Goal: Information Seeking & Learning: Learn about a topic

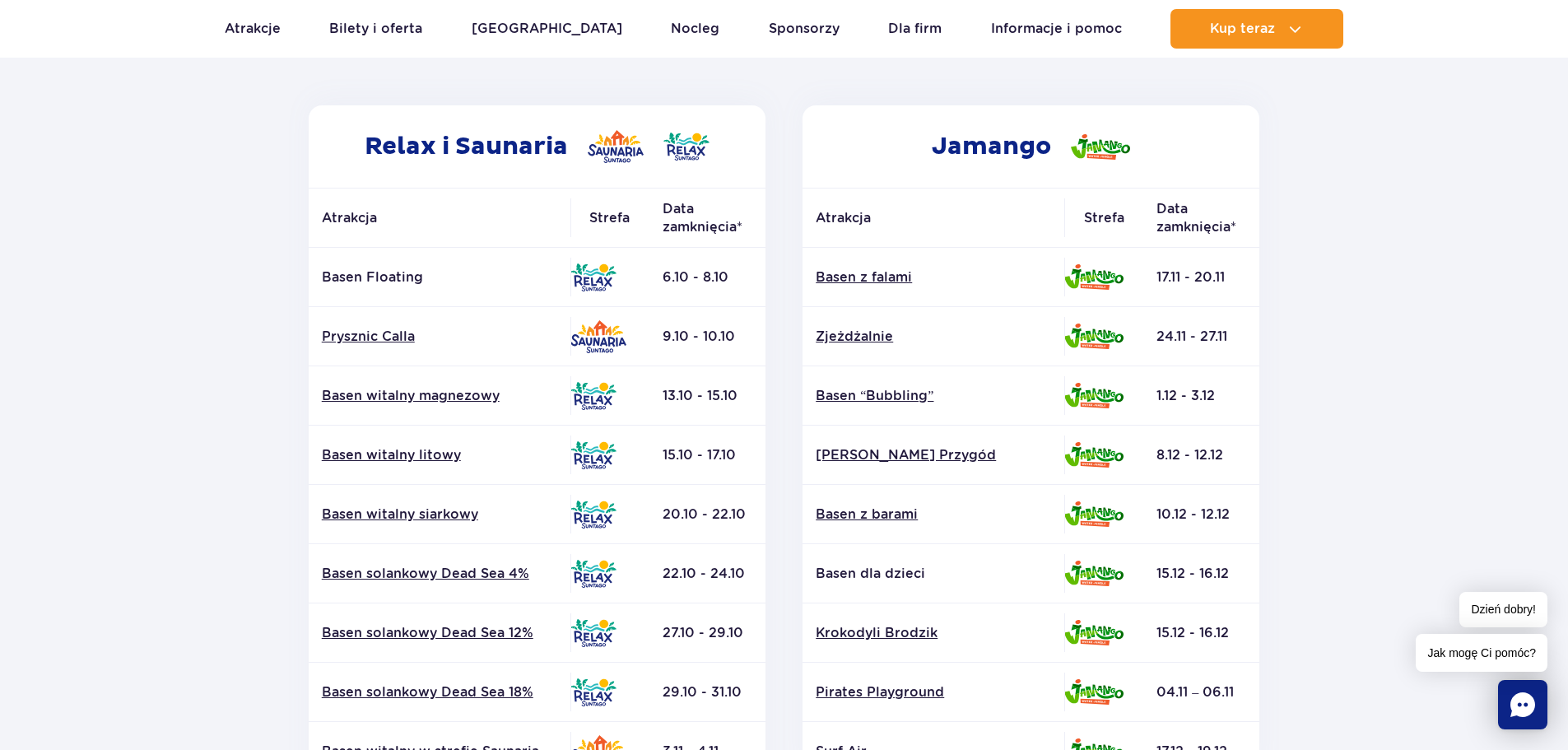
scroll to position [247, 0]
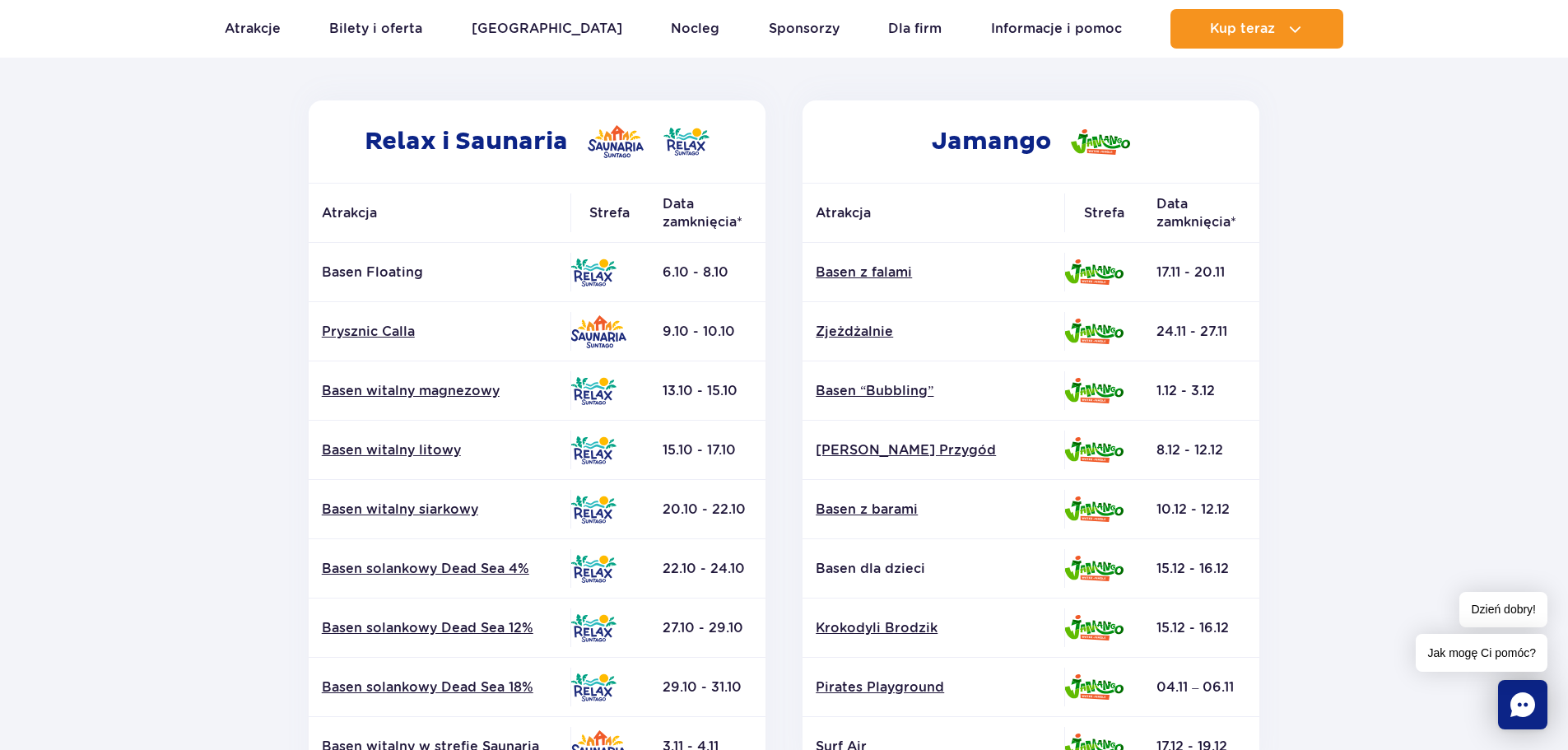
drag, startPoint x: 691, startPoint y: 271, endPoint x: 740, endPoint y: 272, distance: 49.0
click at [740, 272] on td "6.10 - 8.10" at bounding box center [707, 272] width 116 height 60
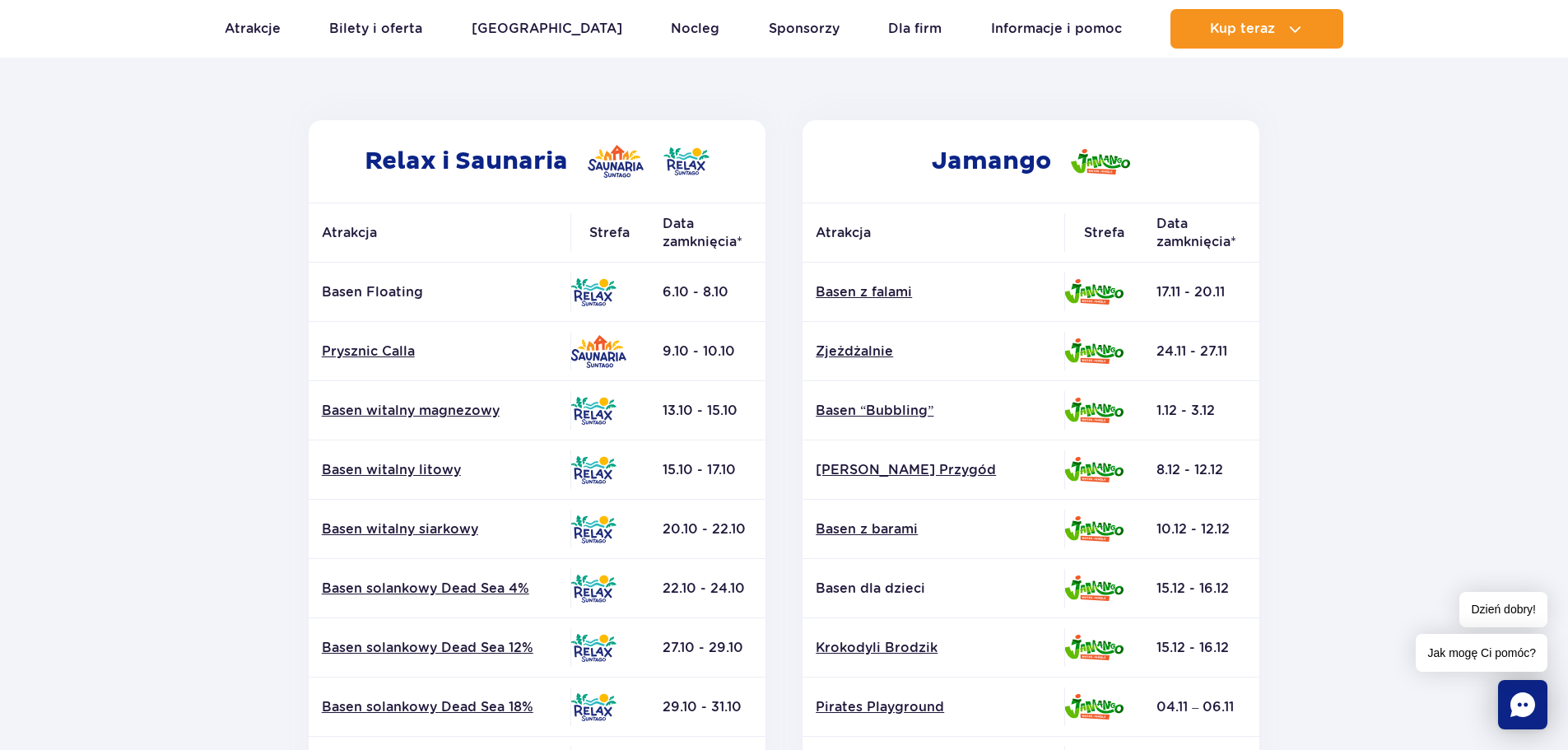
scroll to position [0, 0]
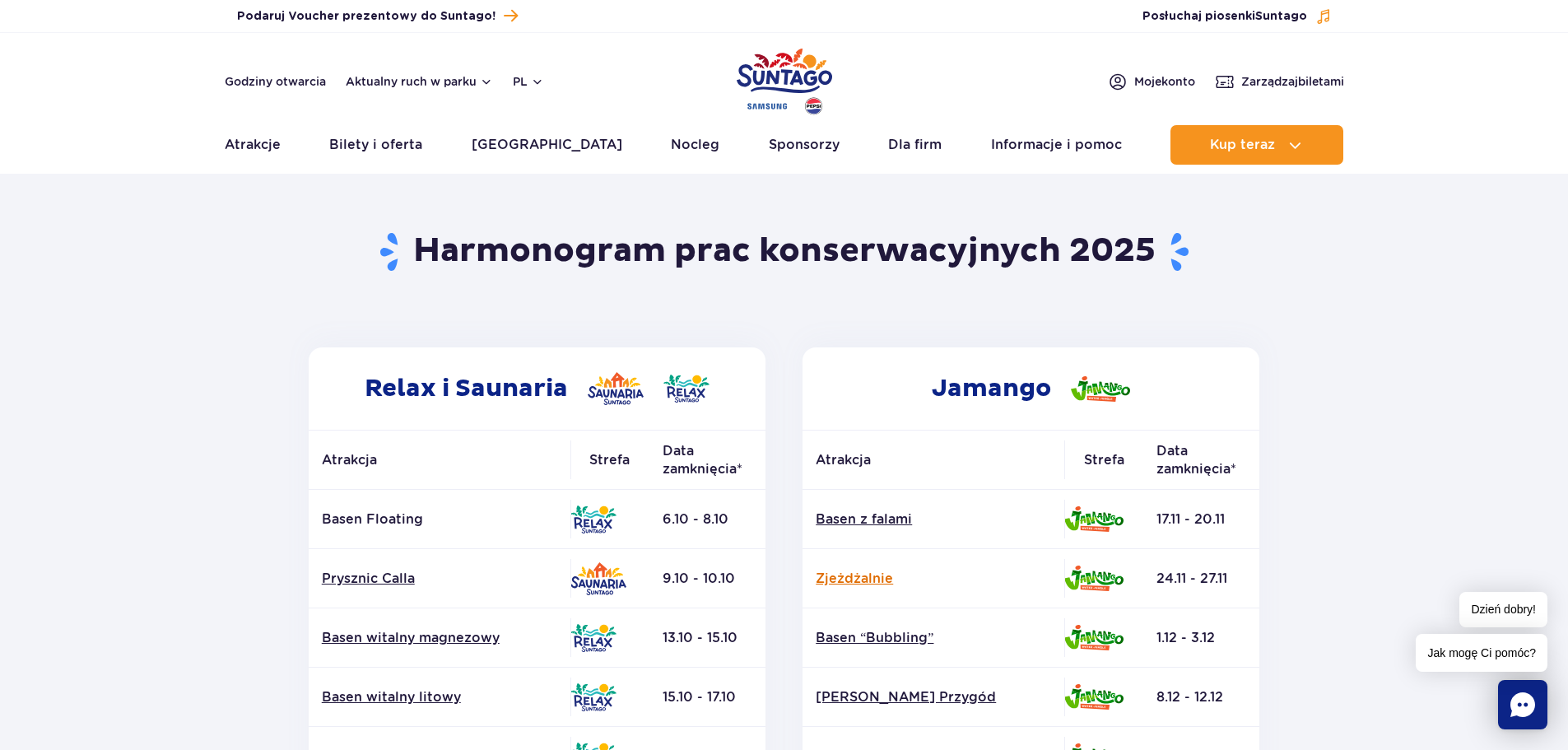
click at [921, 583] on link "Zjeżdżalnie" at bounding box center [933, 578] width 235 height 18
click at [386, 353] on h2 "Relax i Saunaria" at bounding box center [538, 388] width 457 height 82
click at [414, 394] on h2 "Relax i Saunaria" at bounding box center [538, 388] width 457 height 82
drag, startPoint x: 419, startPoint y: 244, endPoint x: 509, endPoint y: 237, distance: 90.3
click at [485, 242] on h1 "Harmonogram prac konserwacyjnych 2025" at bounding box center [784, 251] width 964 height 43
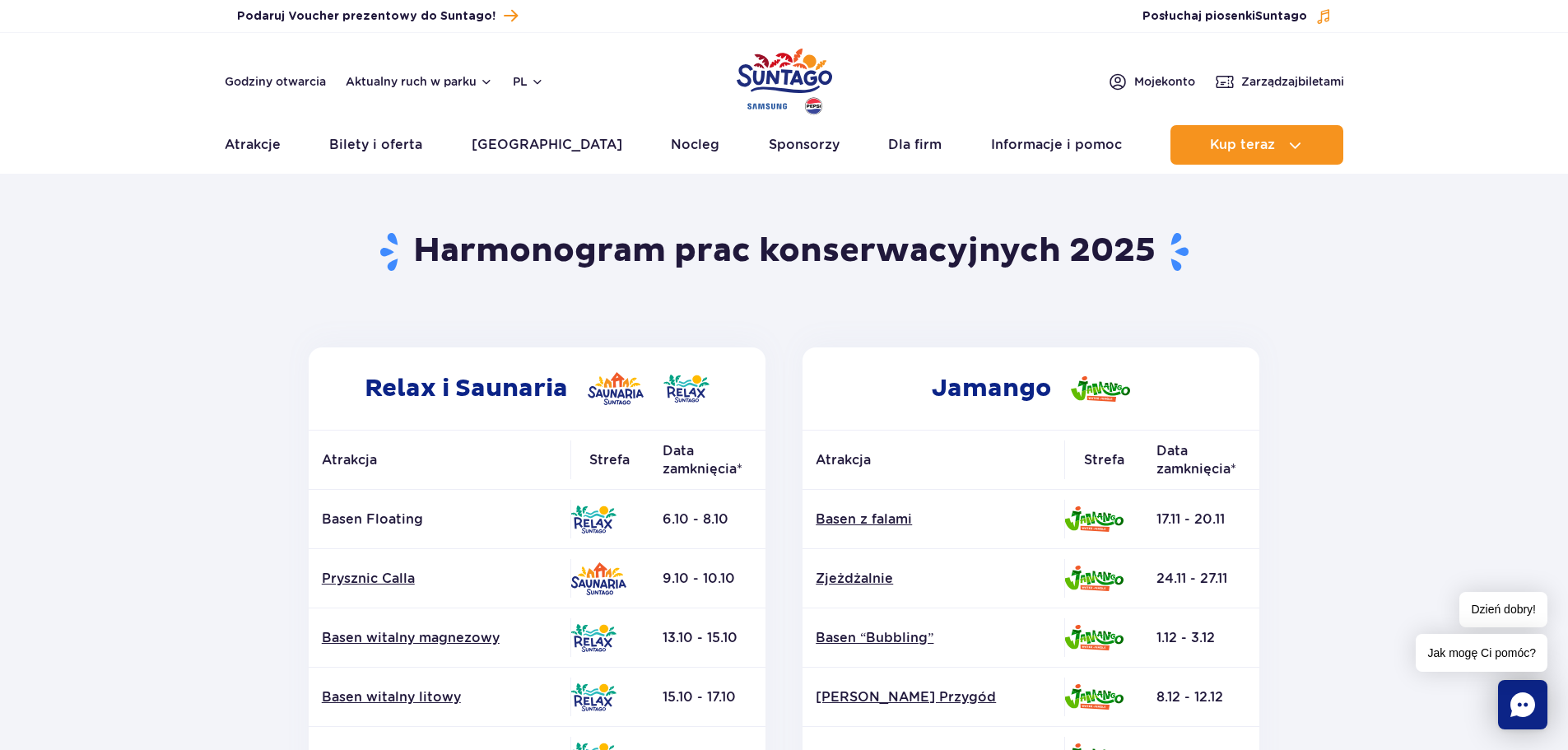
click at [554, 236] on h1 "Harmonogram prac konserwacyjnych 2025" at bounding box center [784, 251] width 964 height 43
click at [881, 254] on h1 "Harmonogram prac konserwacyjnych 2025" at bounding box center [784, 251] width 964 height 43
click at [1269, 261] on div "Powrót do strony głównej Harmonogram prac konserwacyjnych 2025" at bounding box center [784, 263] width 989 height 170
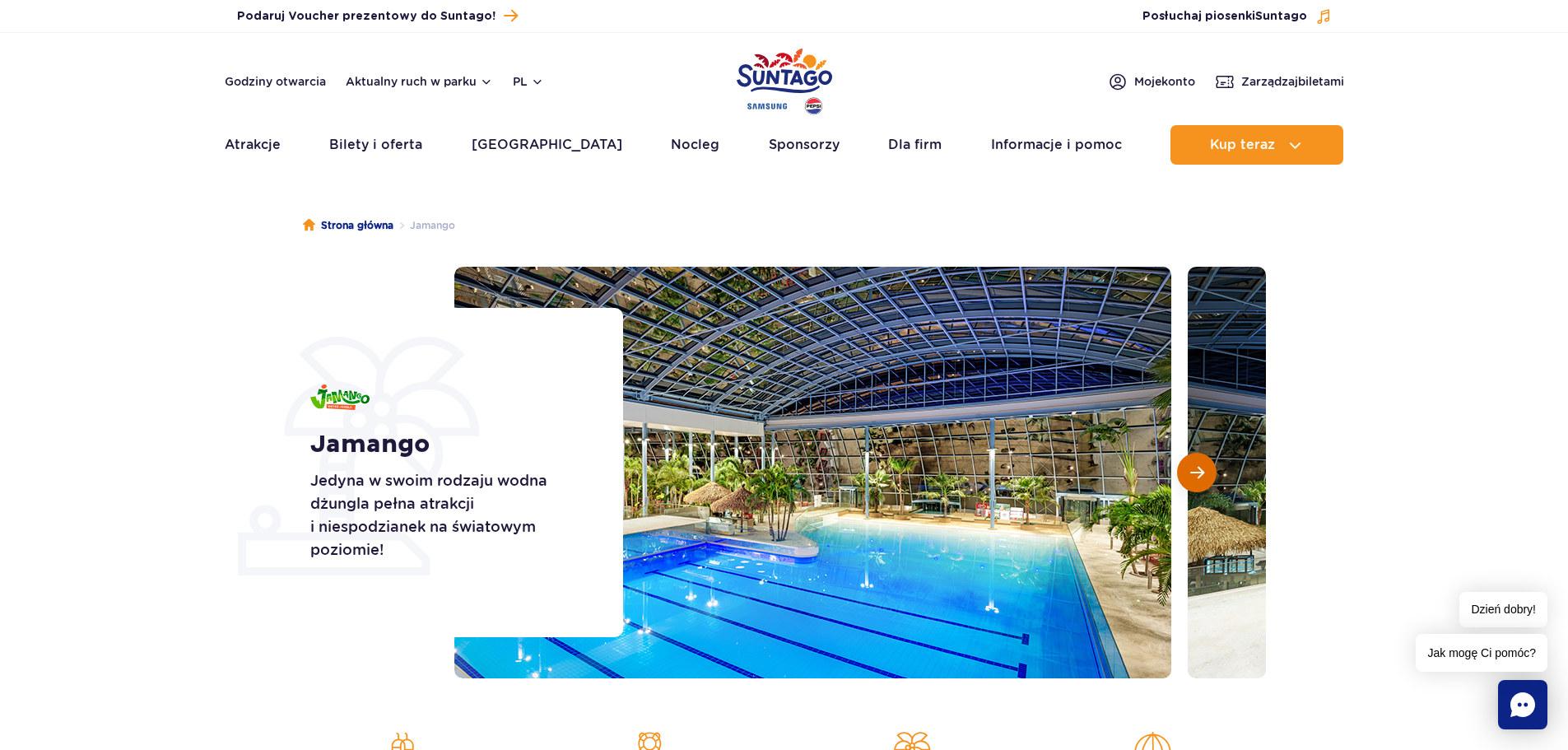
click at [1204, 472] on button "Następny slajd" at bounding box center [1197, 473] width 40 height 40
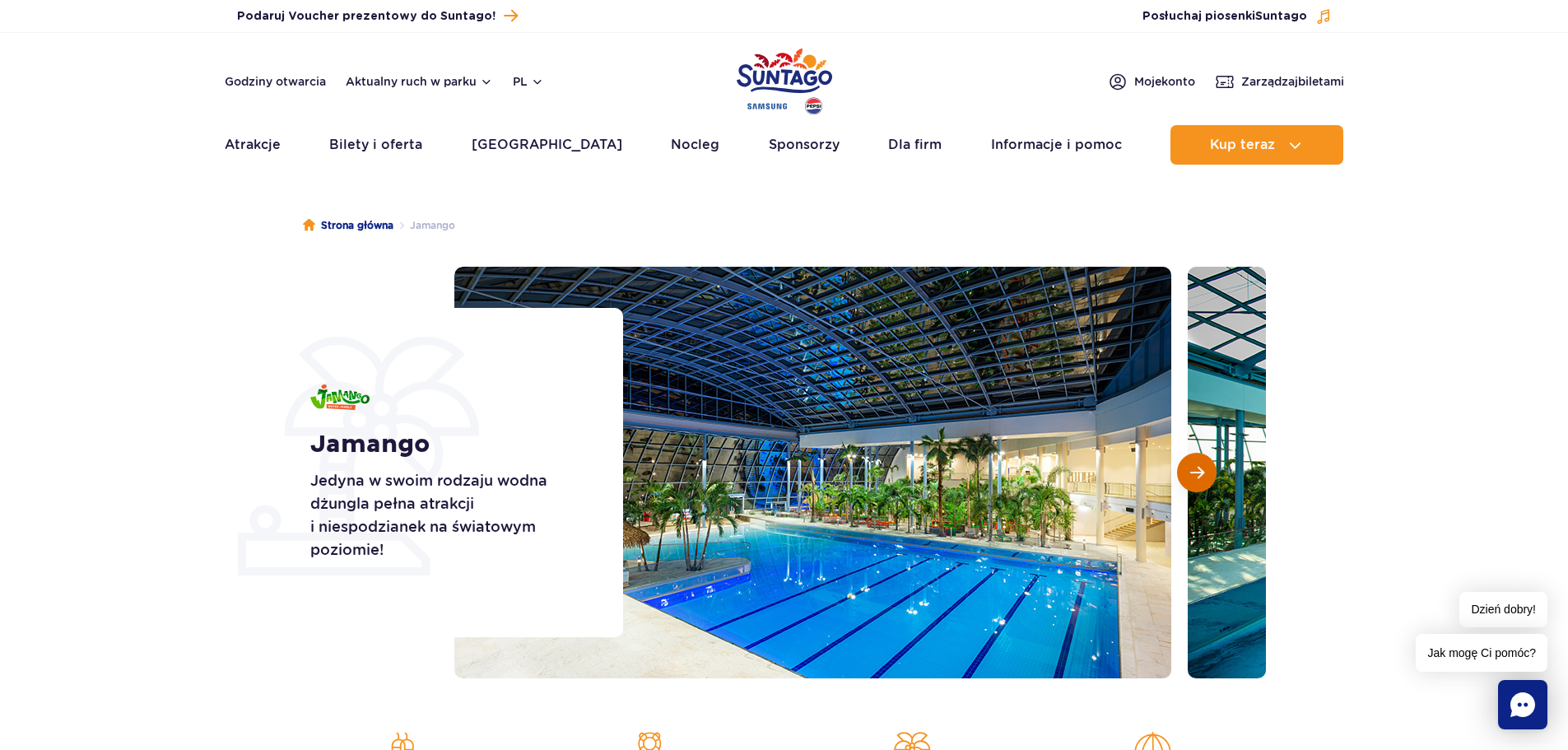
click at [1204, 472] on button "Następny slajd" at bounding box center [1197, 473] width 40 height 40
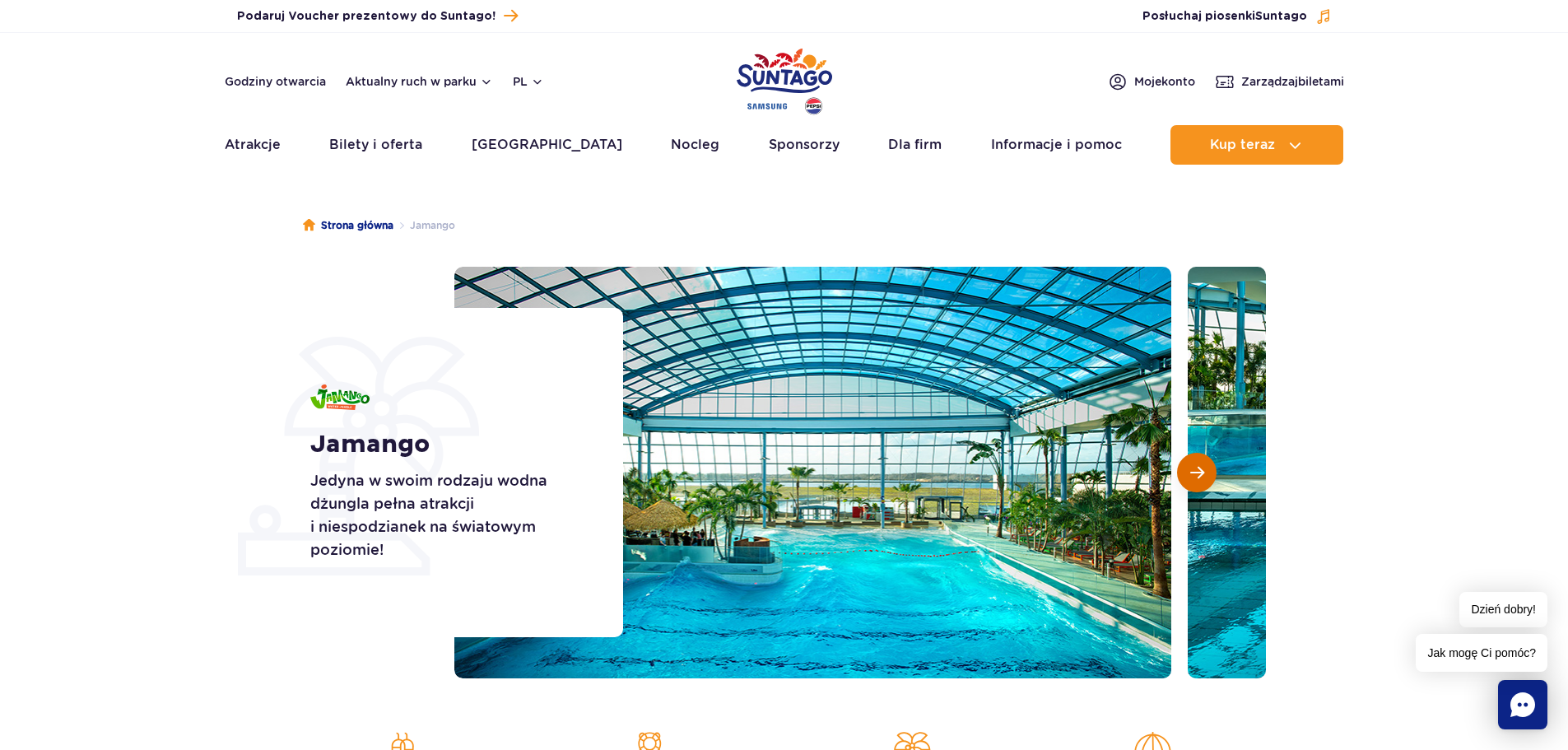
click at [1204, 472] on button "Następny slajd" at bounding box center [1197, 473] width 40 height 40
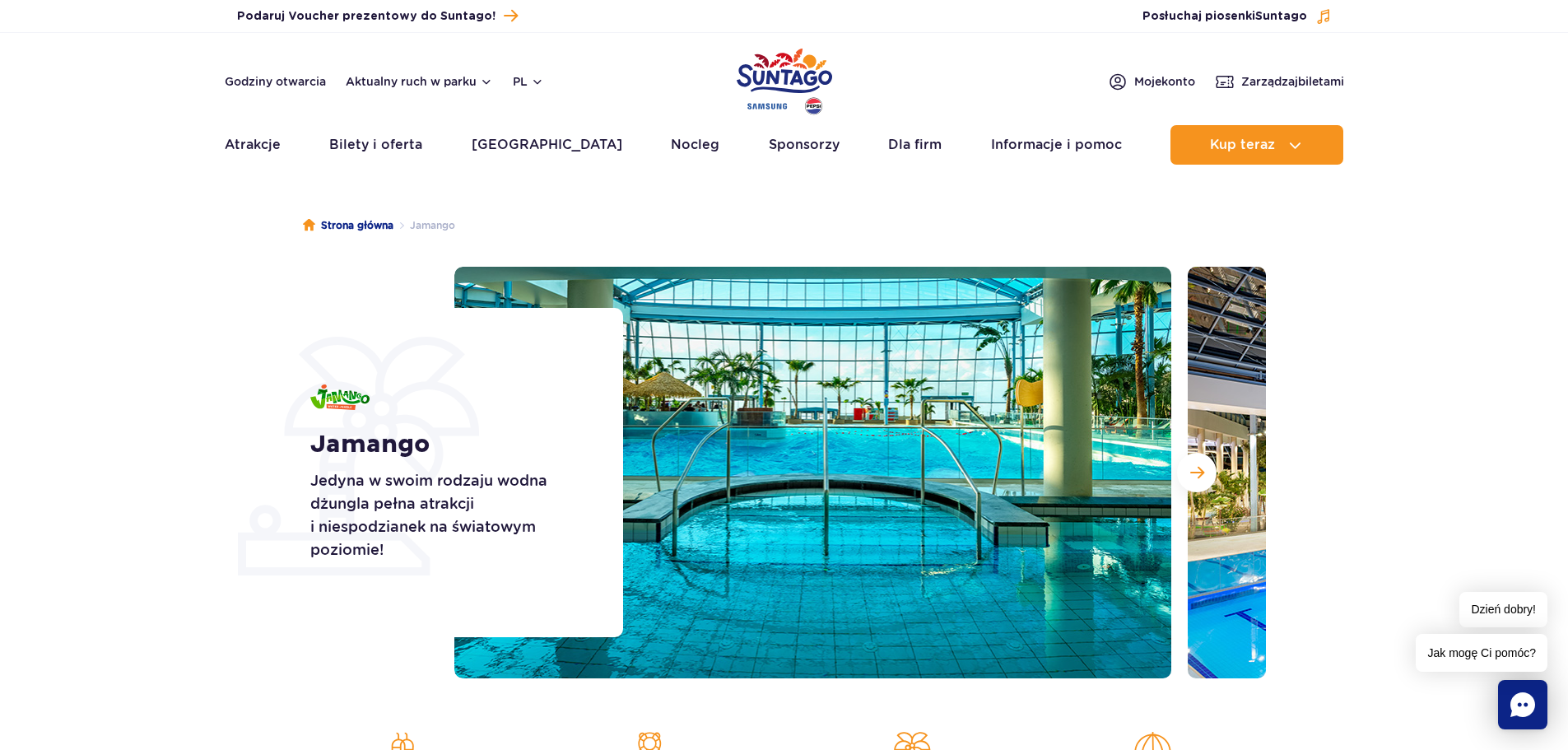
click at [1215, 484] on img at bounding box center [1546, 472] width 717 height 412
click at [1202, 469] on span "Następny slajd" at bounding box center [1196, 473] width 14 height 15
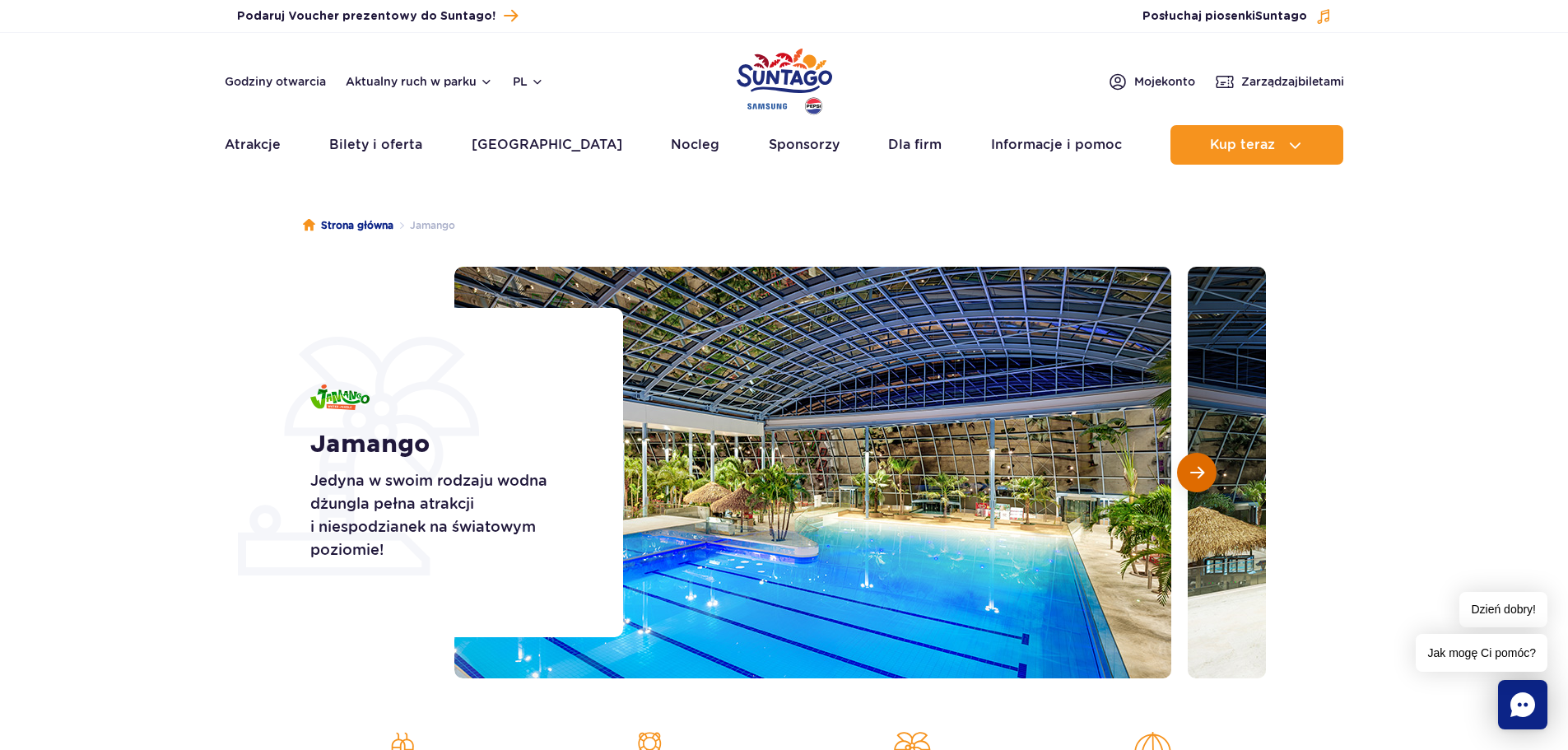
click at [1201, 467] on span "Następny slajd" at bounding box center [1196, 473] width 14 height 15
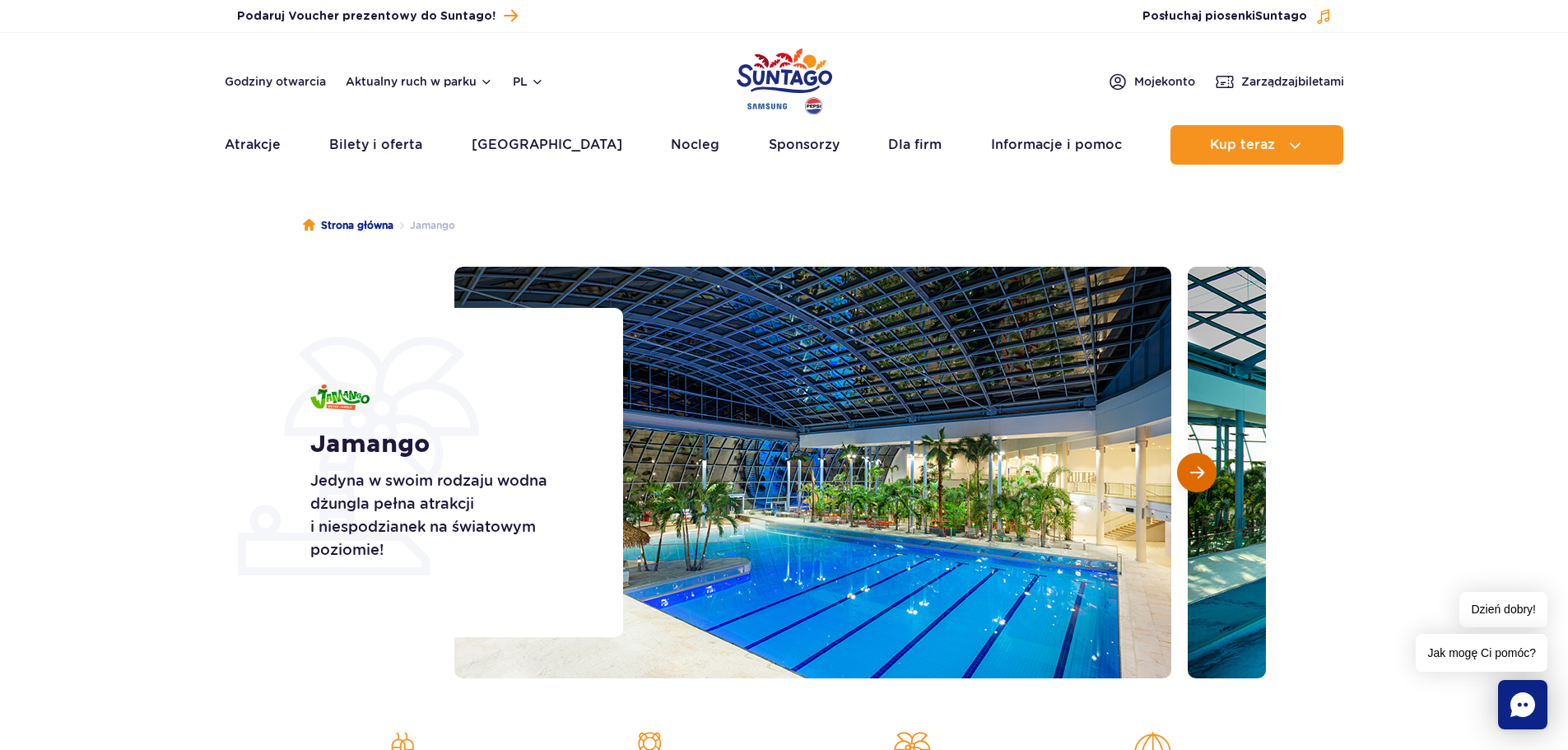
click at [1201, 467] on span "Następny slajd" at bounding box center [1196, 473] width 14 height 15
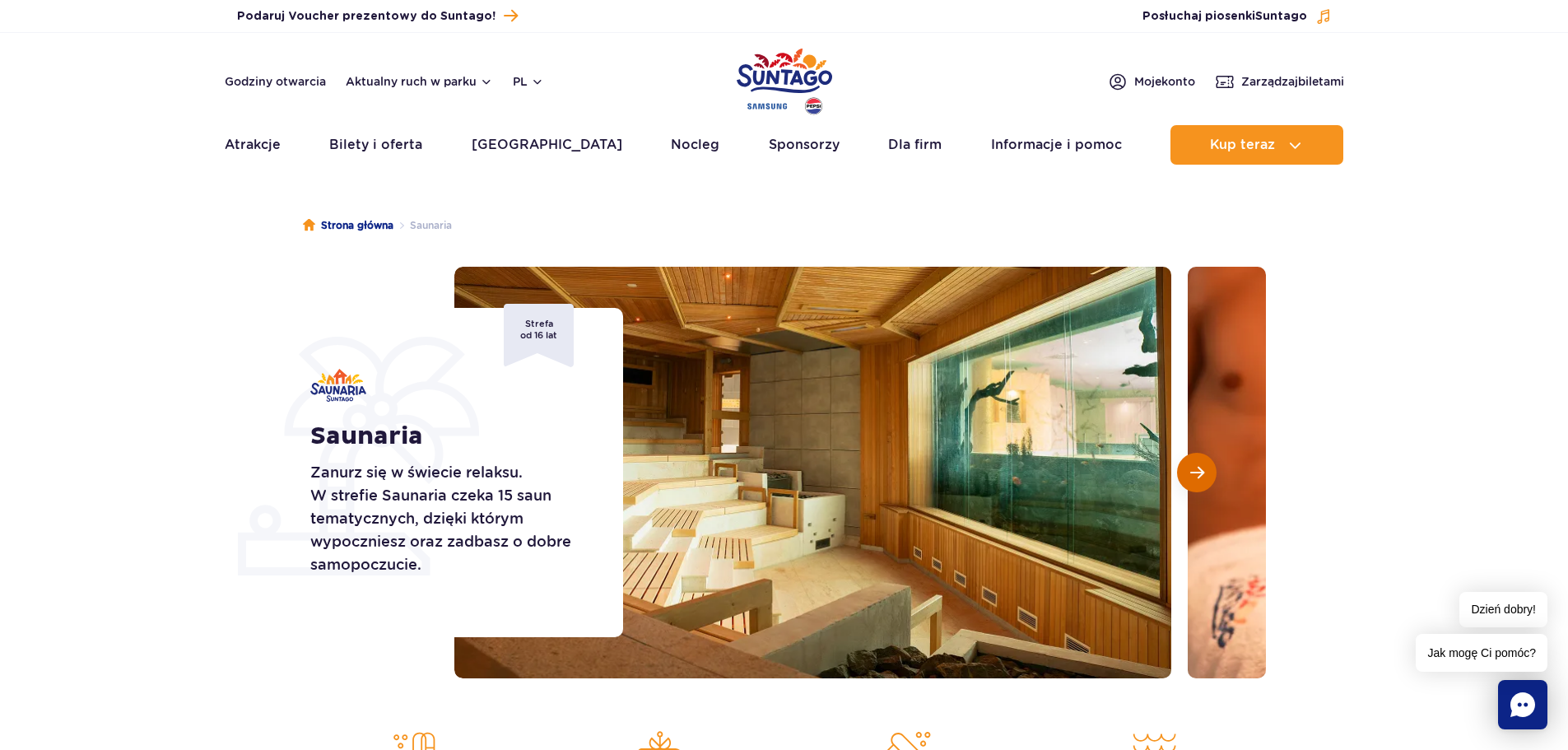
click at [1209, 463] on button "Następny slajd" at bounding box center [1197, 473] width 40 height 40
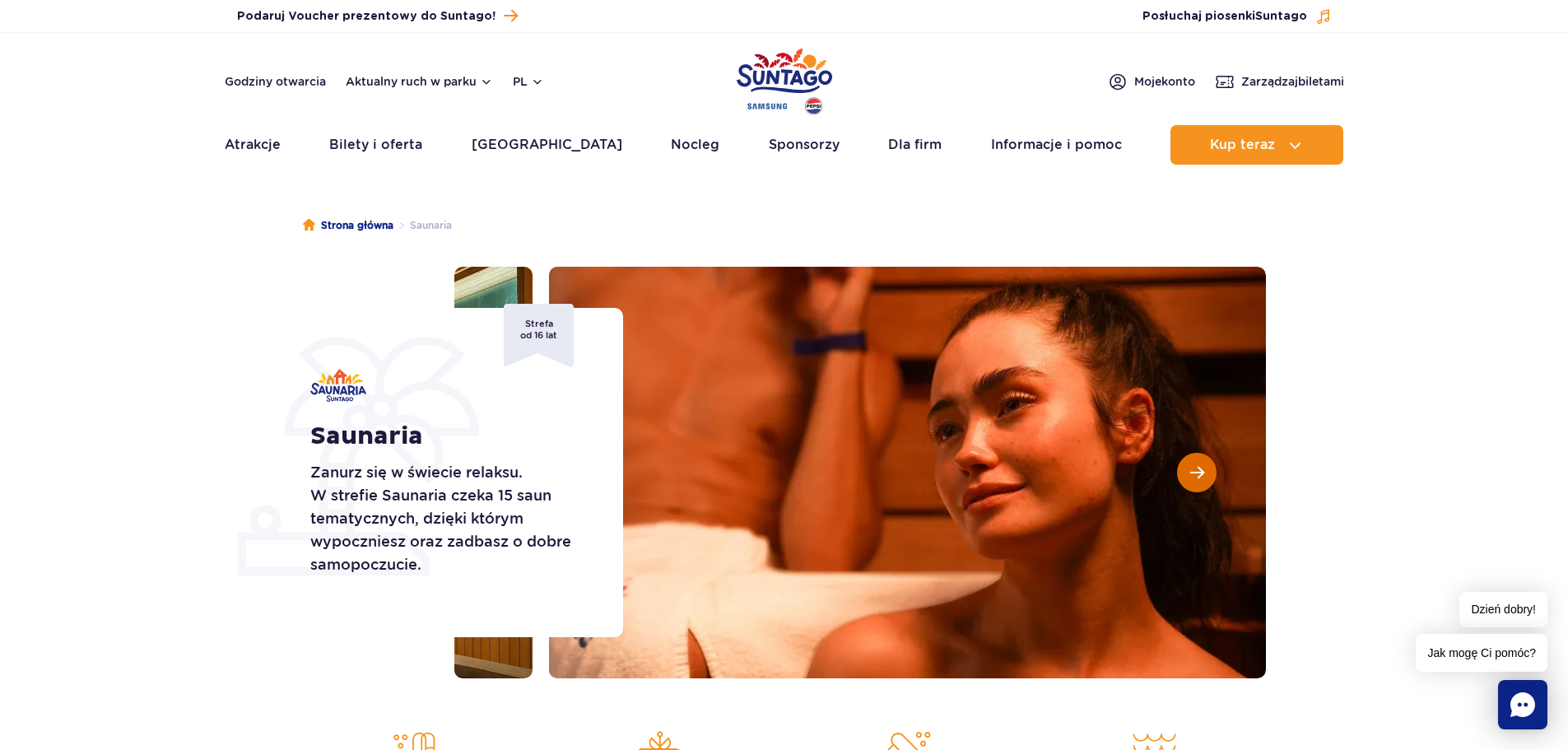
click at [1209, 463] on button "Następny slajd" at bounding box center [1197, 473] width 40 height 40
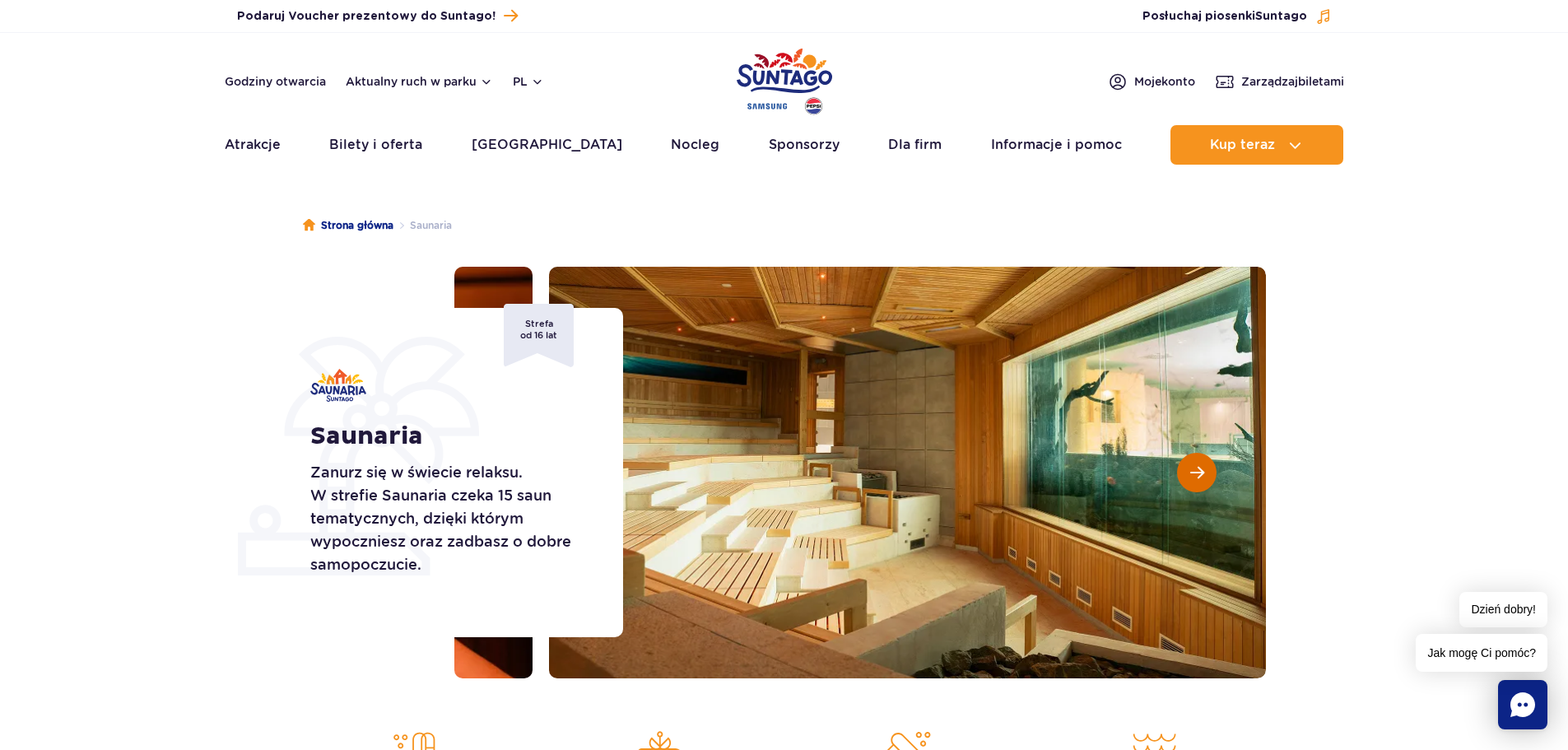
click at [1208, 463] on button "Następny slajd" at bounding box center [1197, 473] width 40 height 40
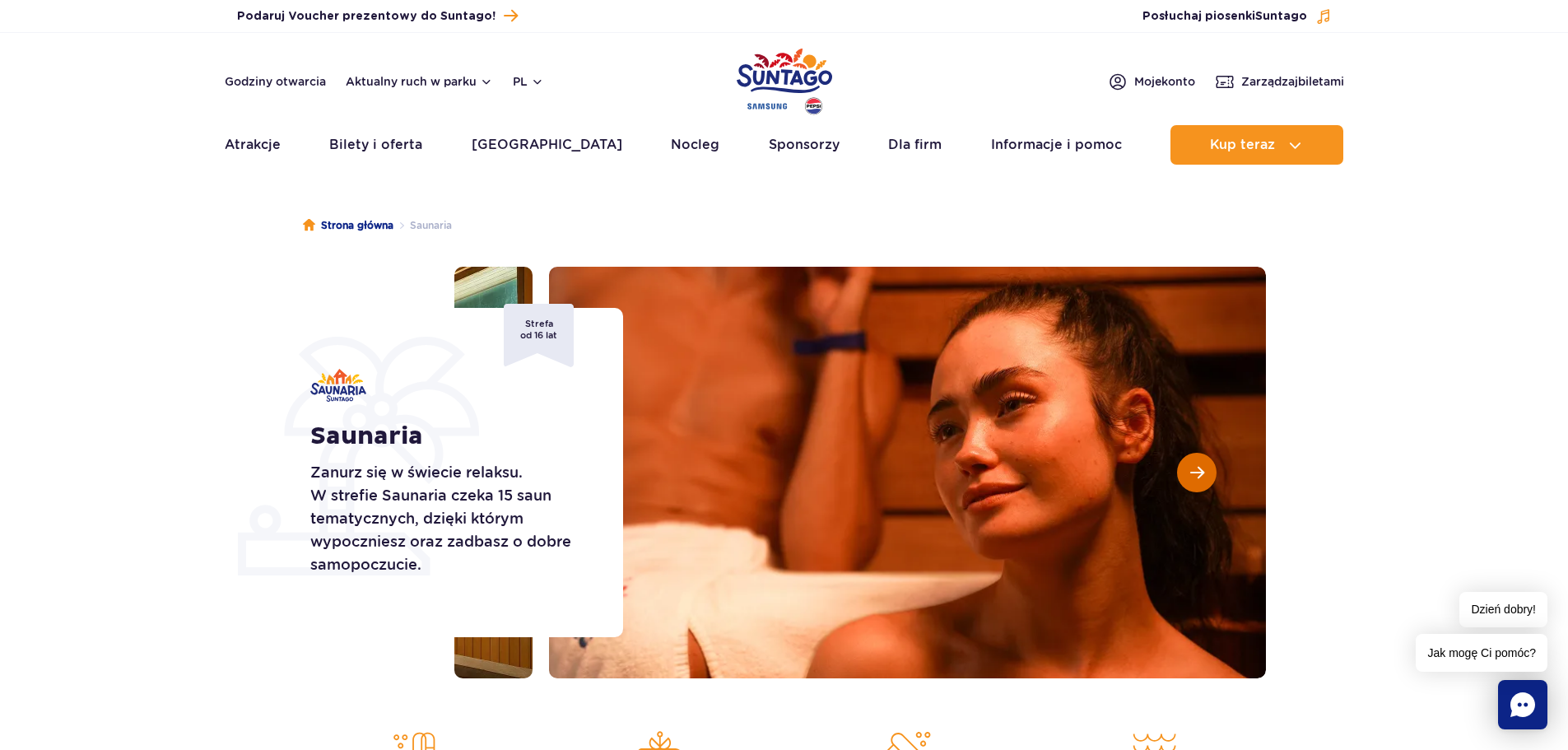
click at [1207, 463] on button "Następny slajd" at bounding box center [1197, 473] width 40 height 40
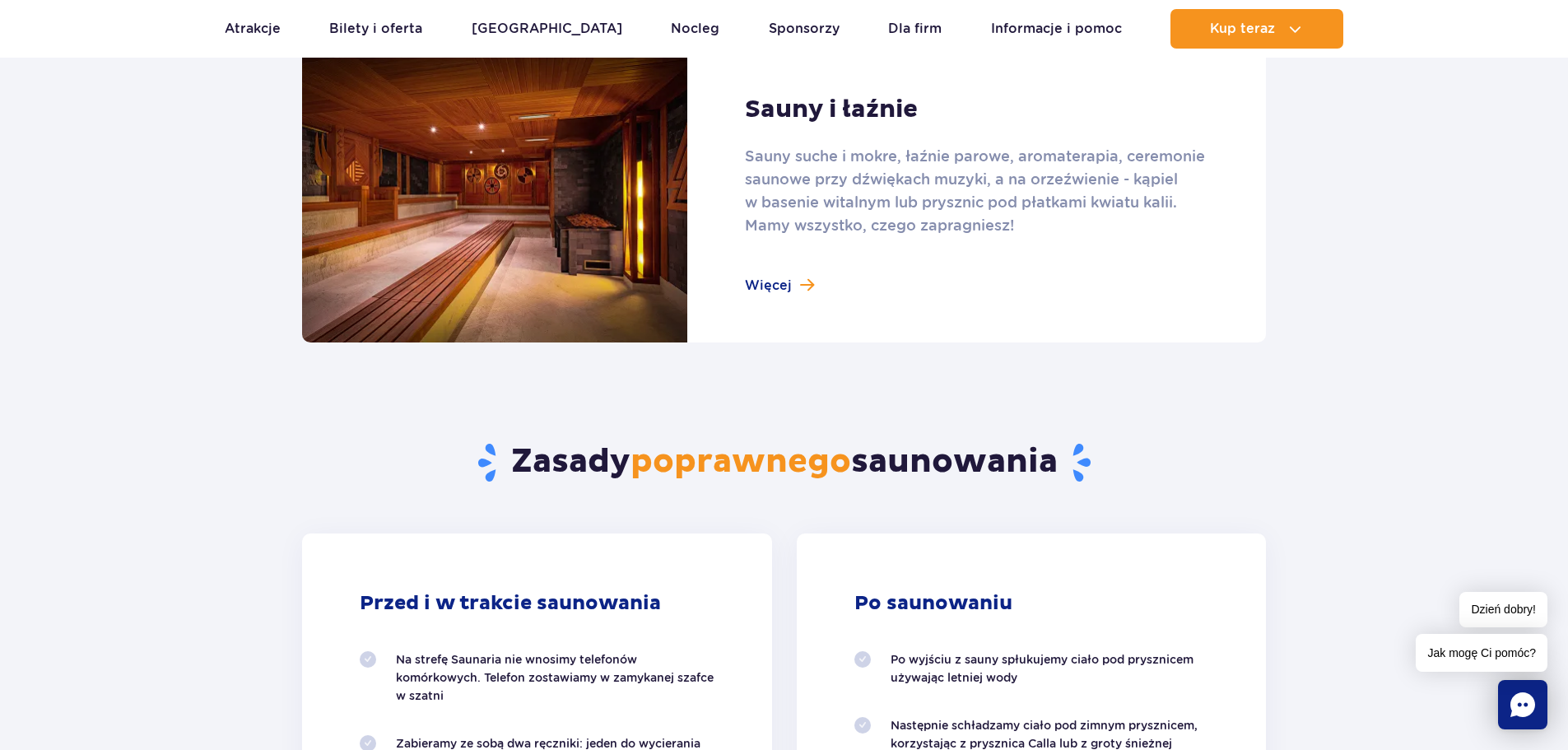
scroll to position [1070, 0]
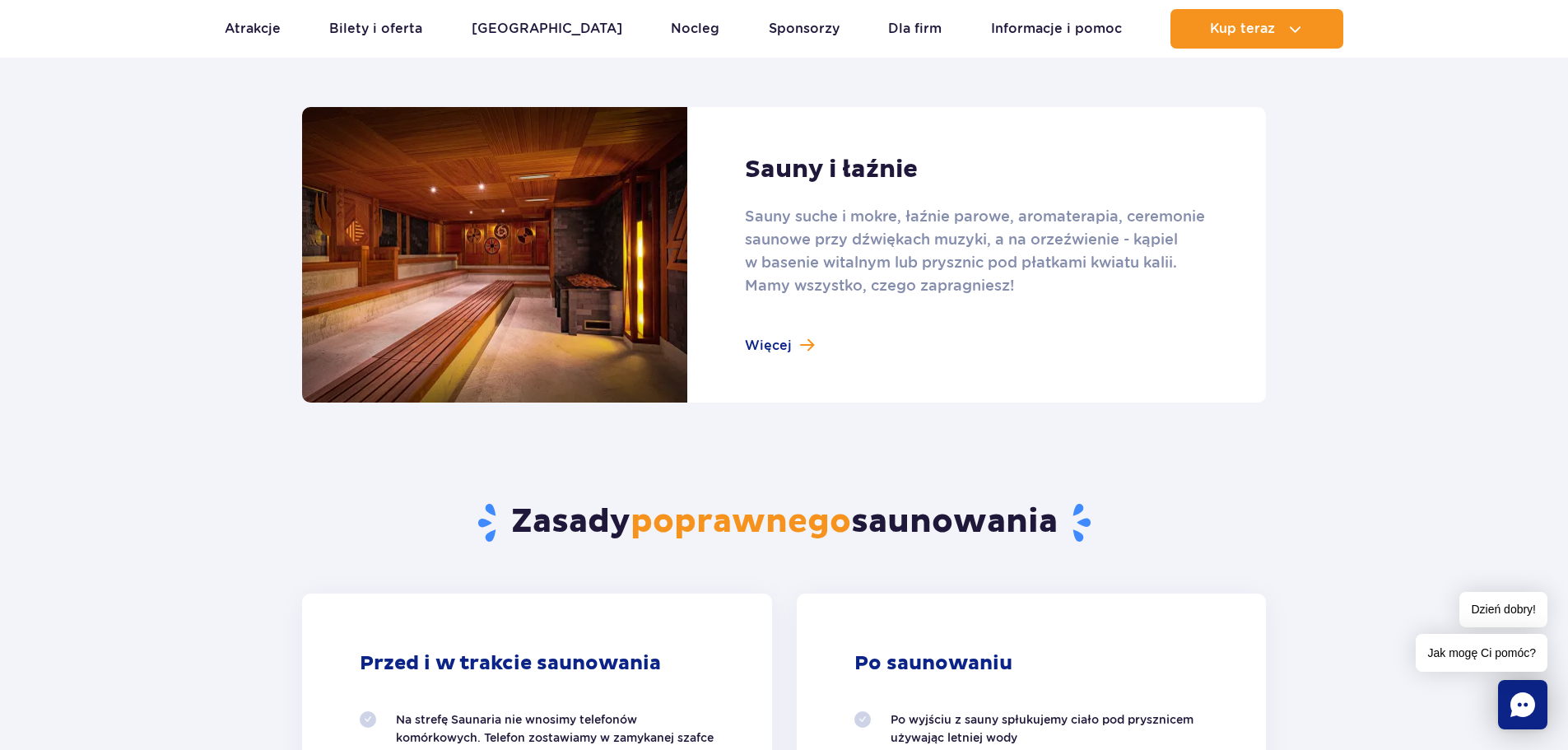
click at [765, 357] on link at bounding box center [784, 255] width 964 height 296
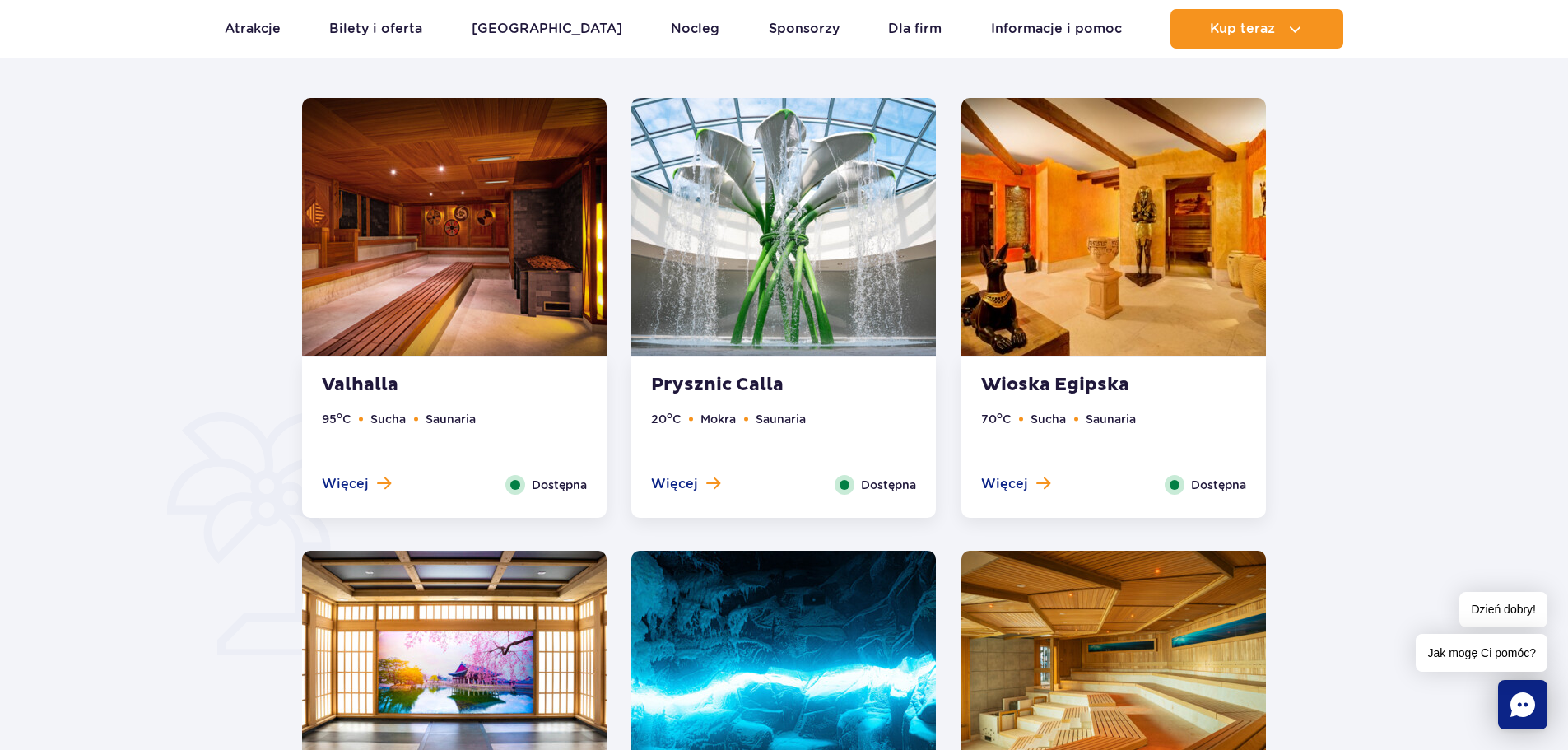
scroll to position [905, 0]
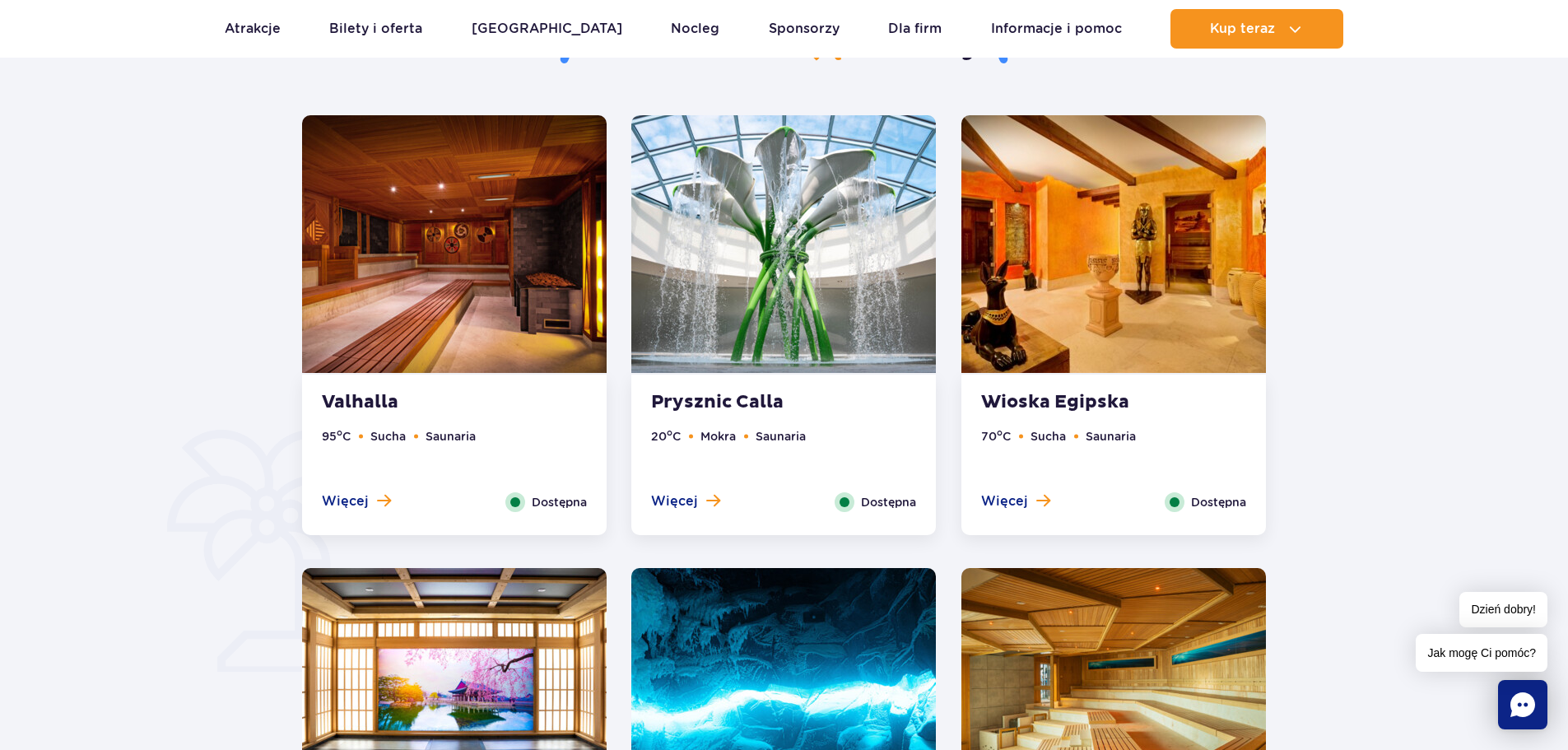
click at [781, 233] on img at bounding box center [783, 245] width 304 height 258
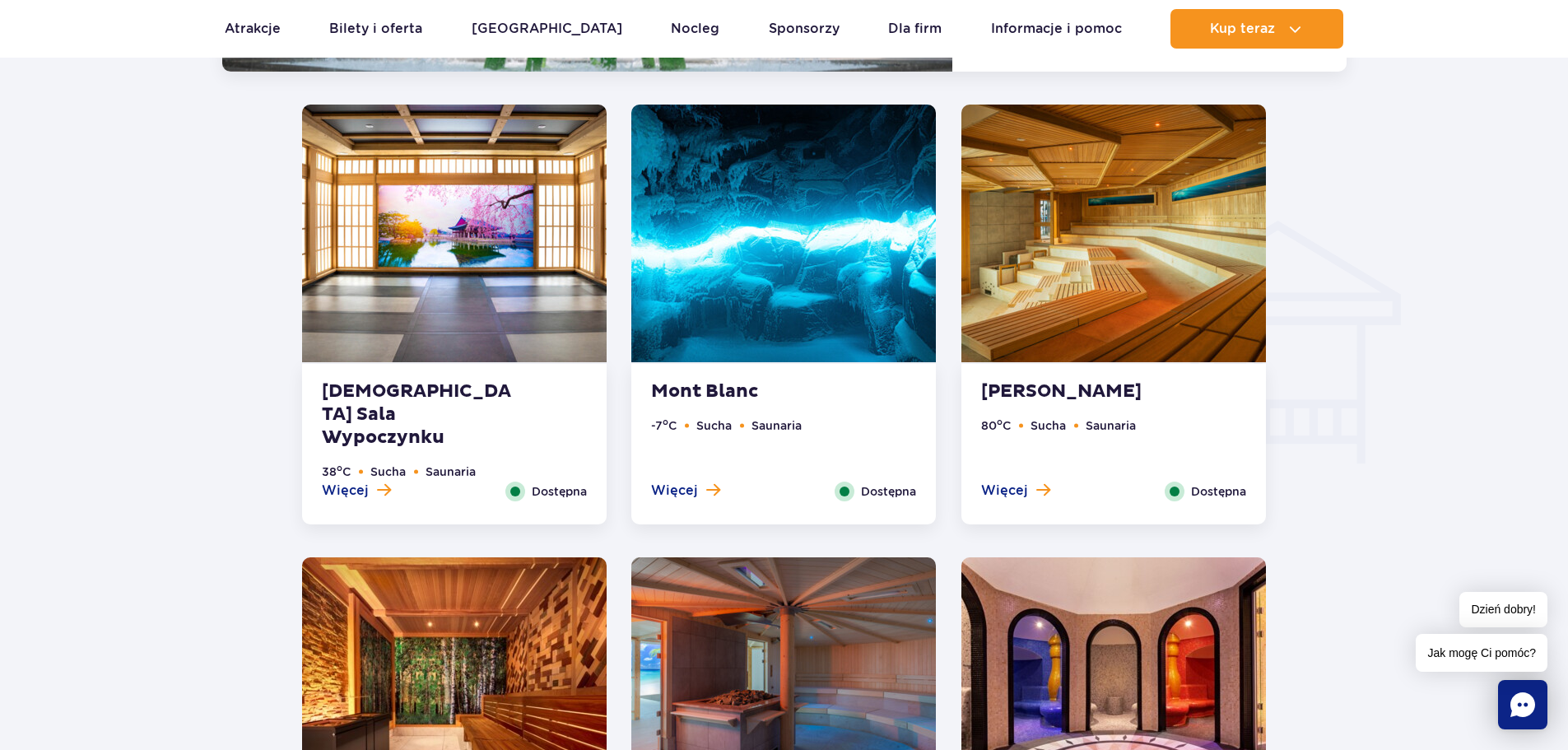
scroll to position [1873, 0]
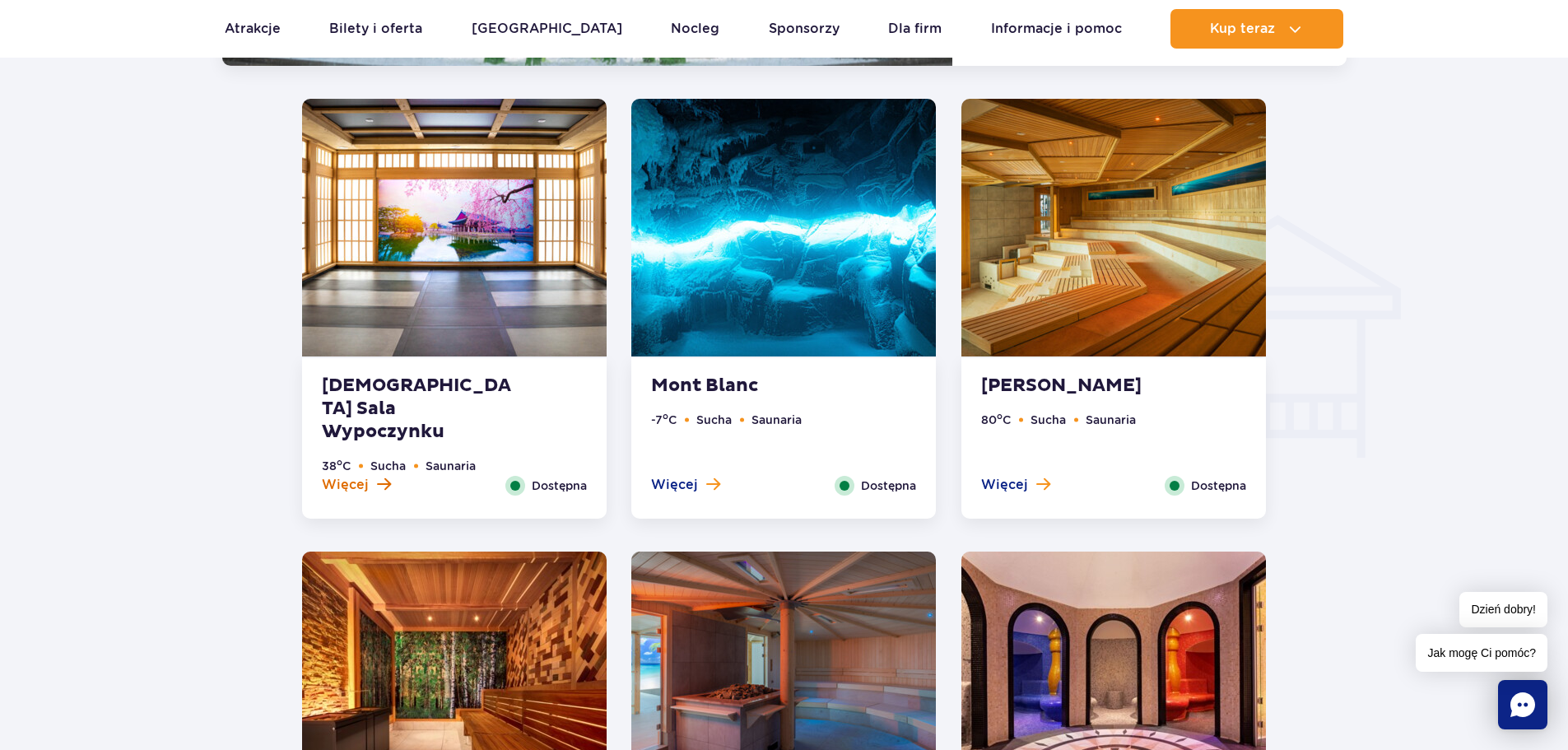
click at [354, 484] on span "Więcej" at bounding box center [344, 485] width 46 height 18
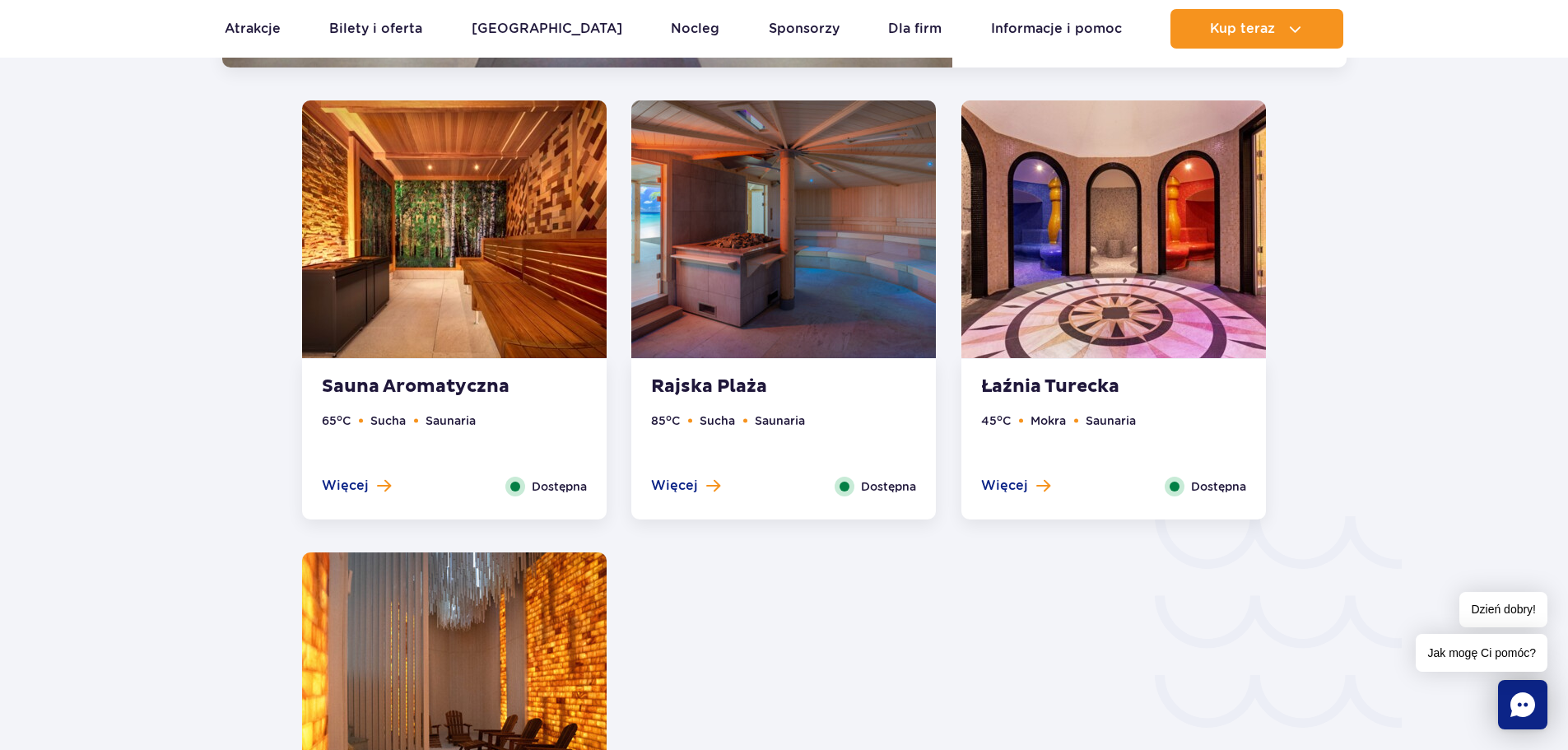
scroll to position [2326, 0]
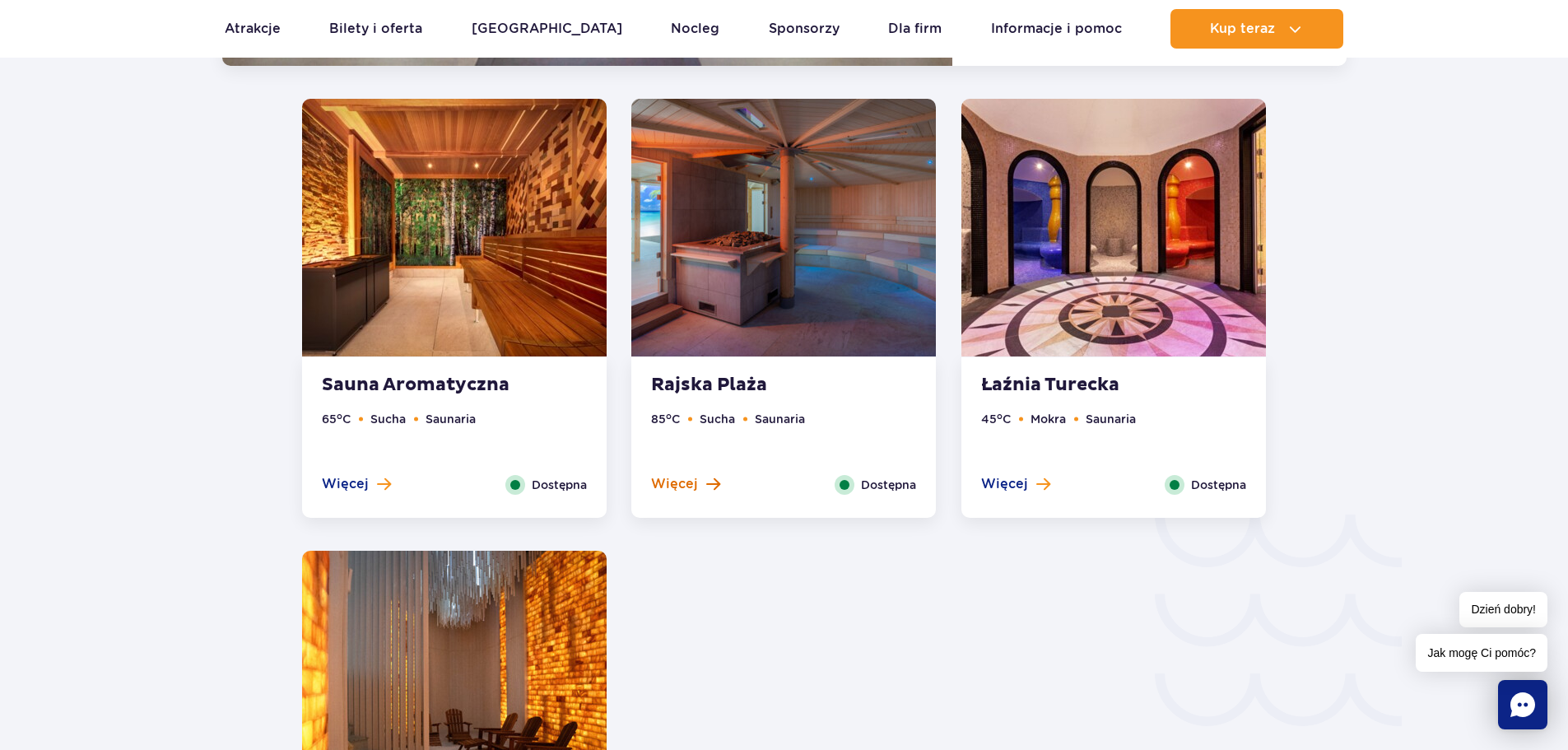
click at [697, 490] on span "Więcej" at bounding box center [674, 484] width 46 height 18
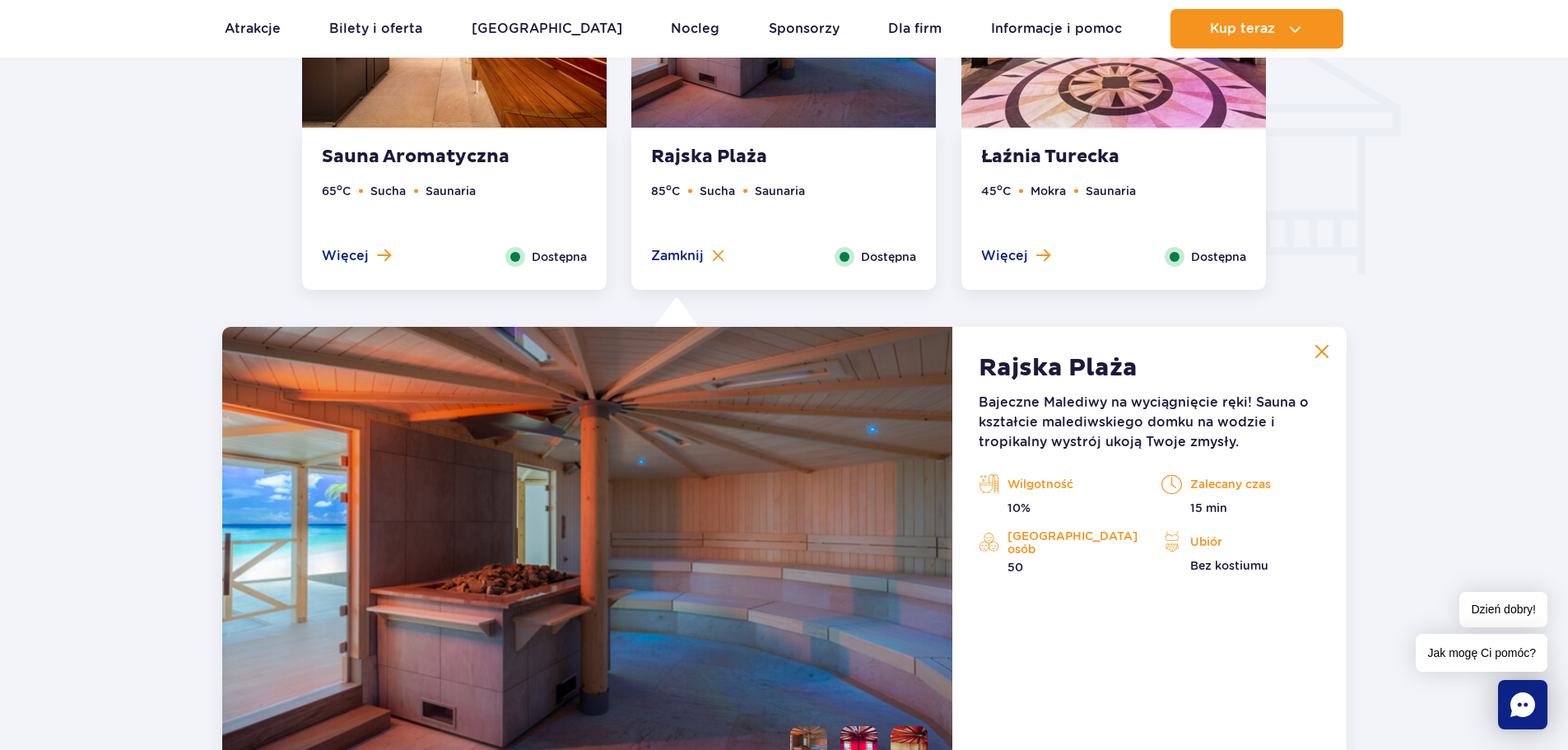
scroll to position [1872, 0]
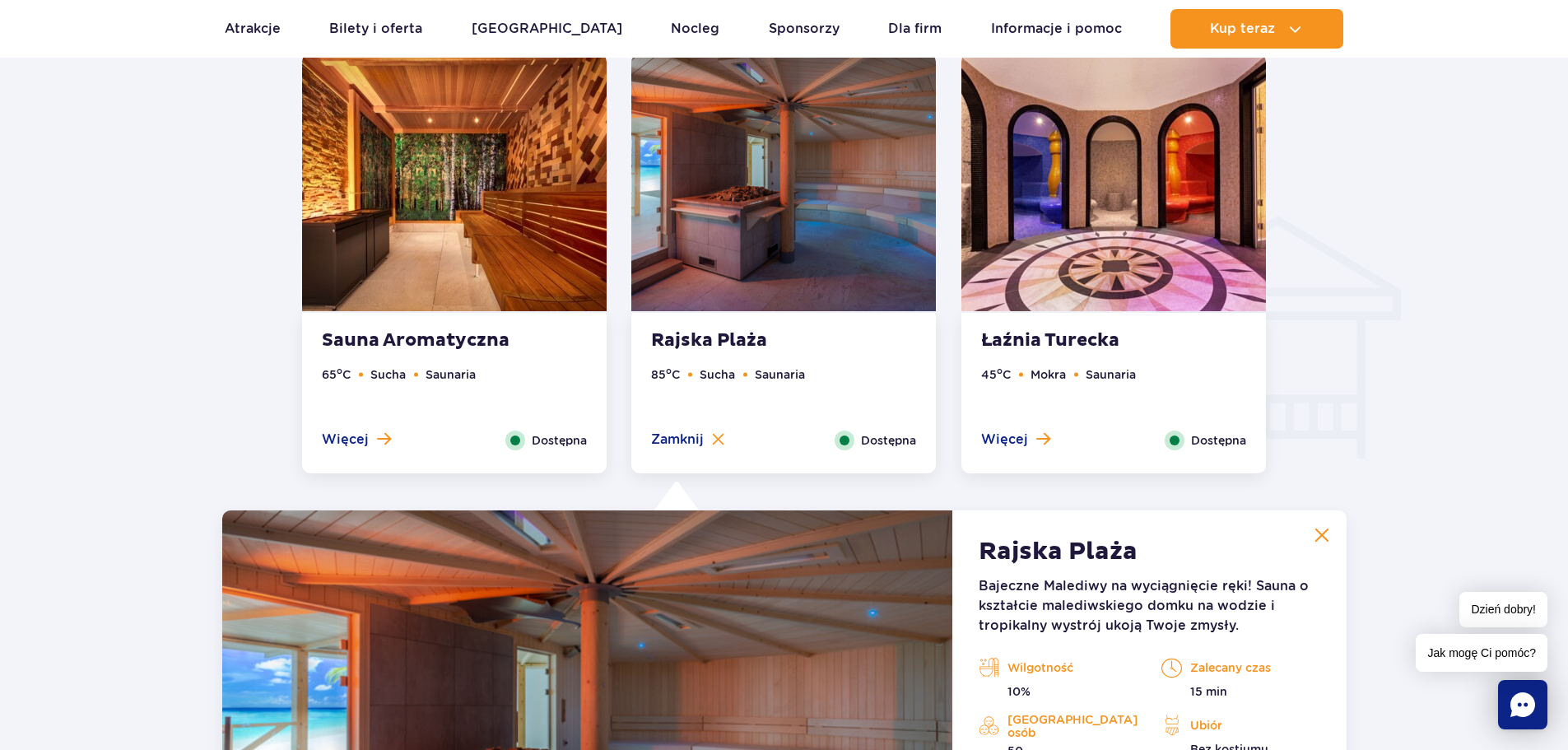
click at [986, 449] on div "Więcej Zamknij" at bounding box center [1015, 440] width 94 height 20
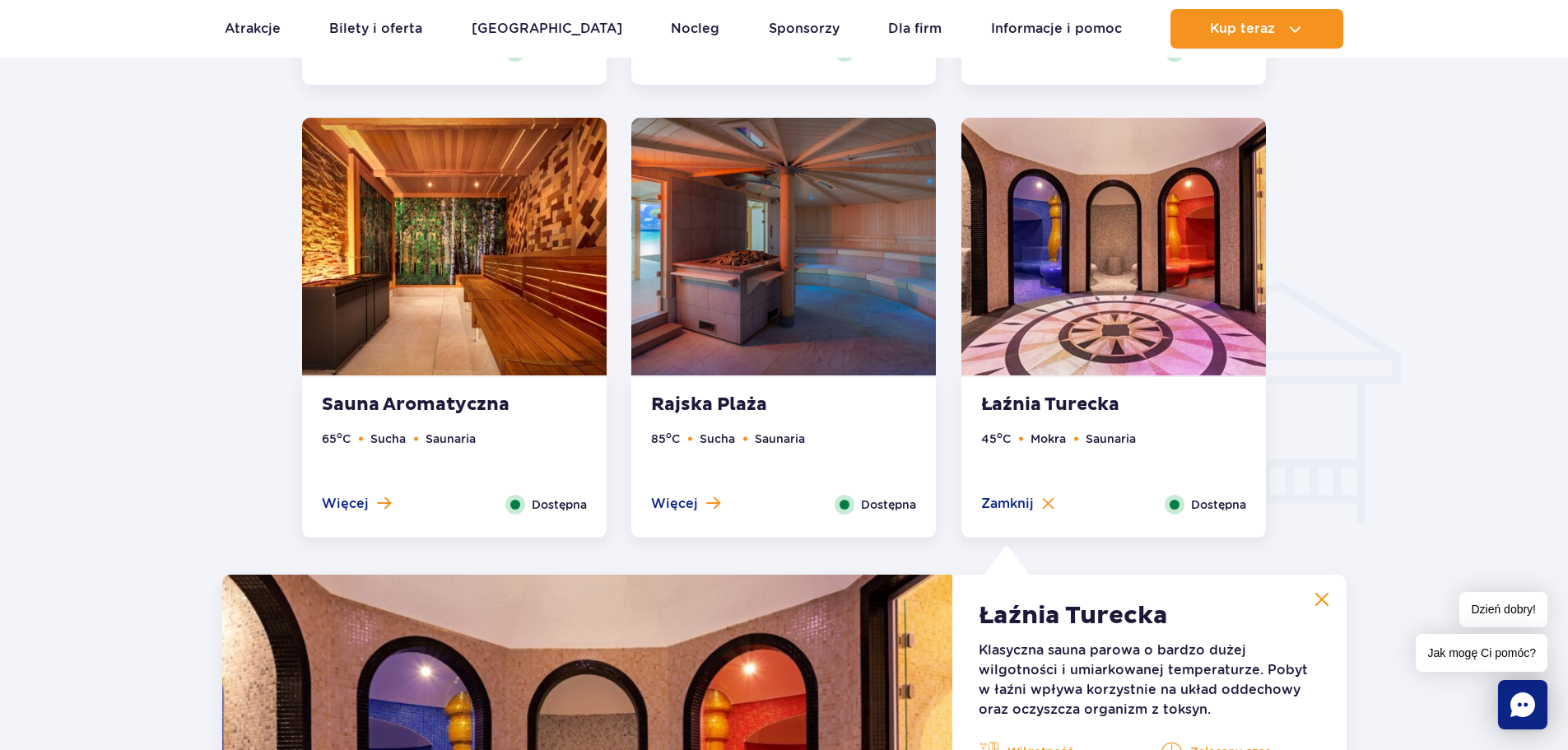
scroll to position [1790, 0]
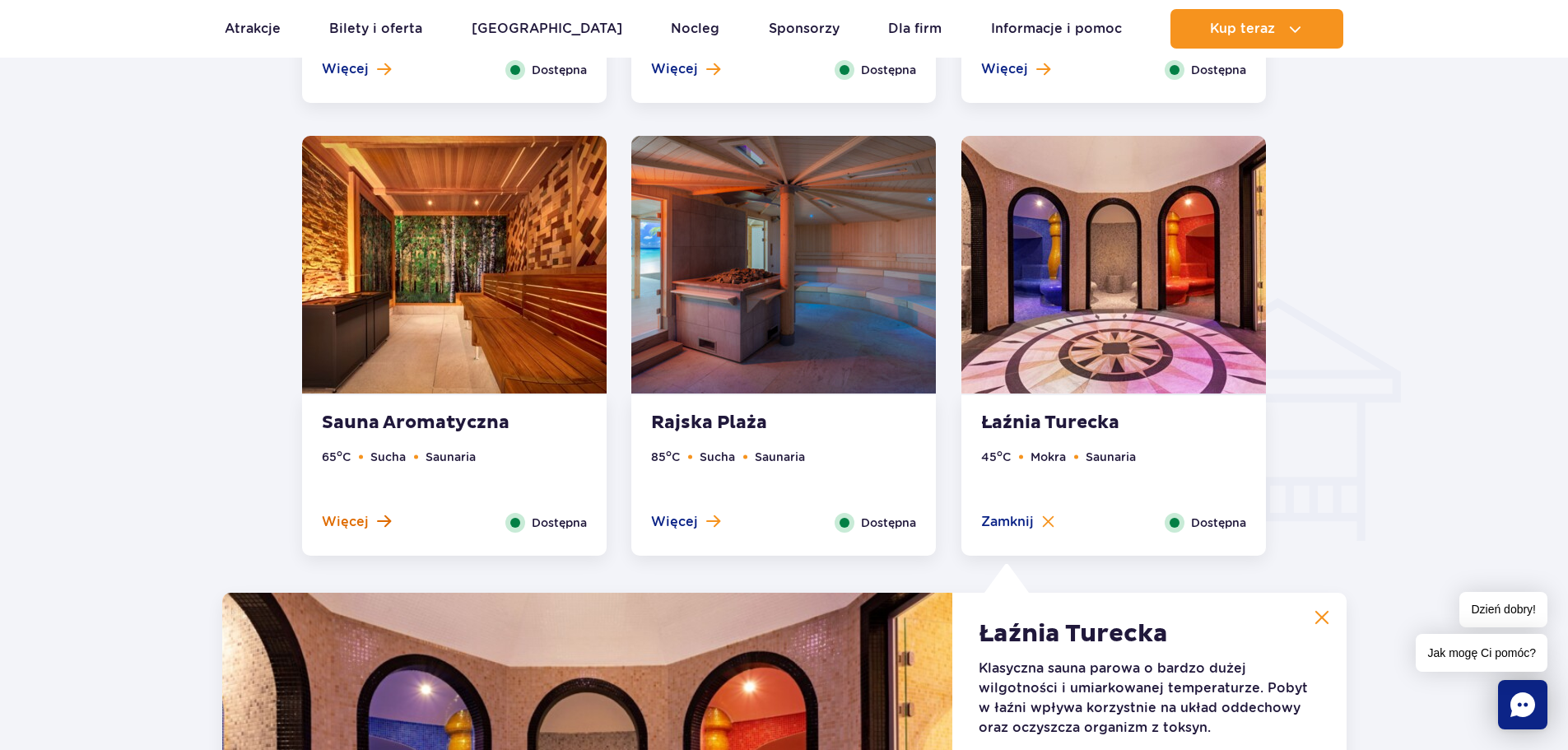
click at [342, 530] on span "Więcej" at bounding box center [344, 521] width 46 height 18
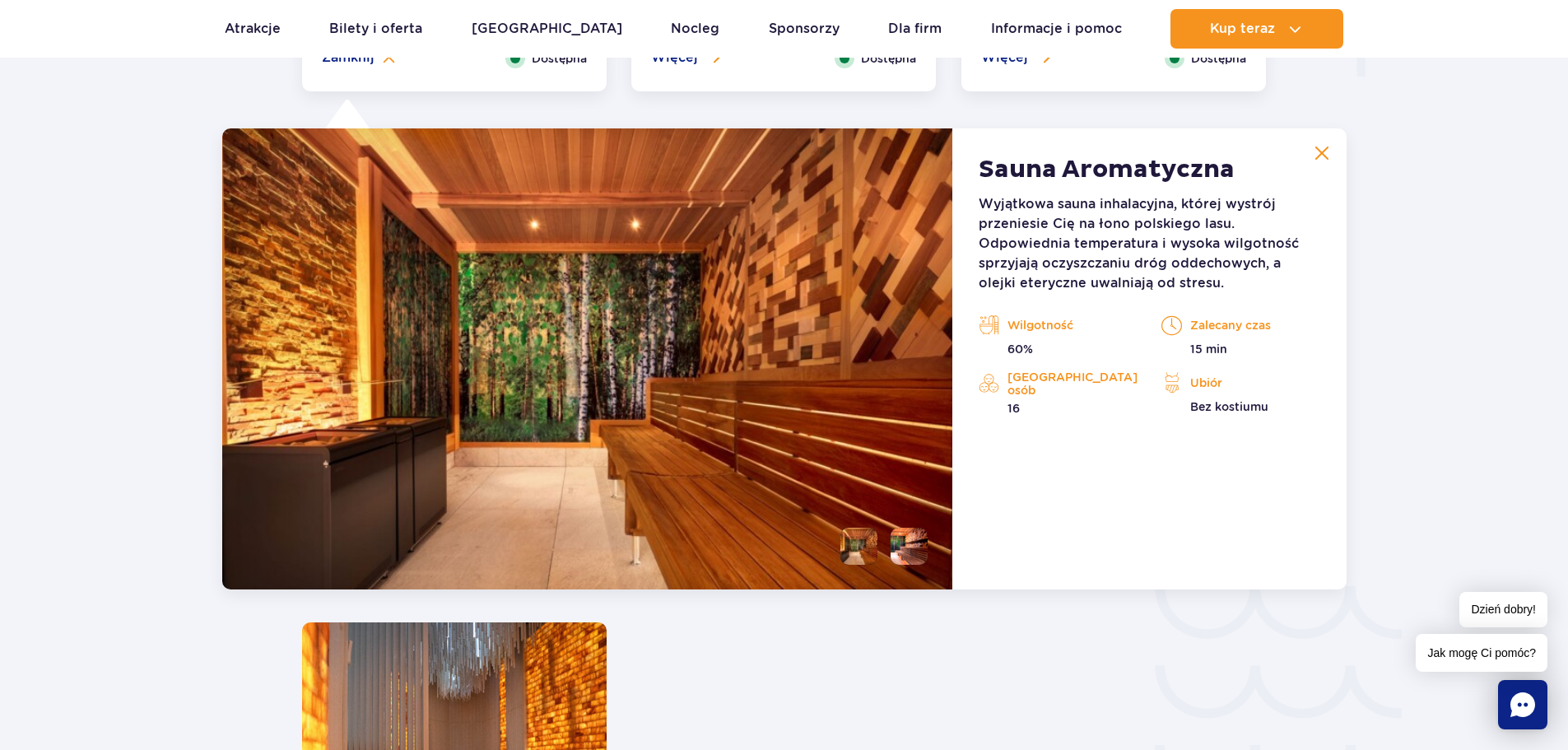
scroll to position [2283, 0]
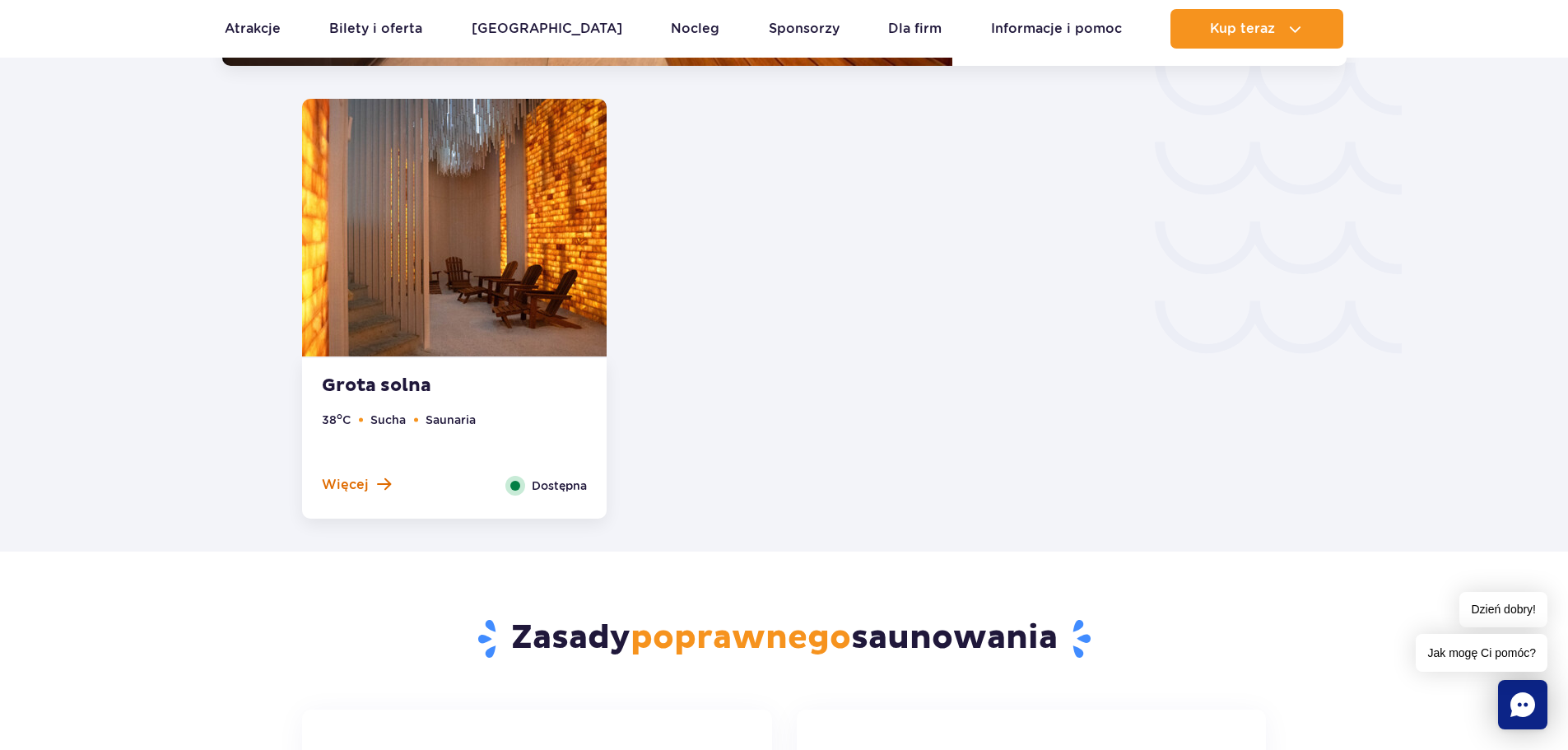
click at [366, 476] on span "Więcej" at bounding box center [344, 485] width 46 height 18
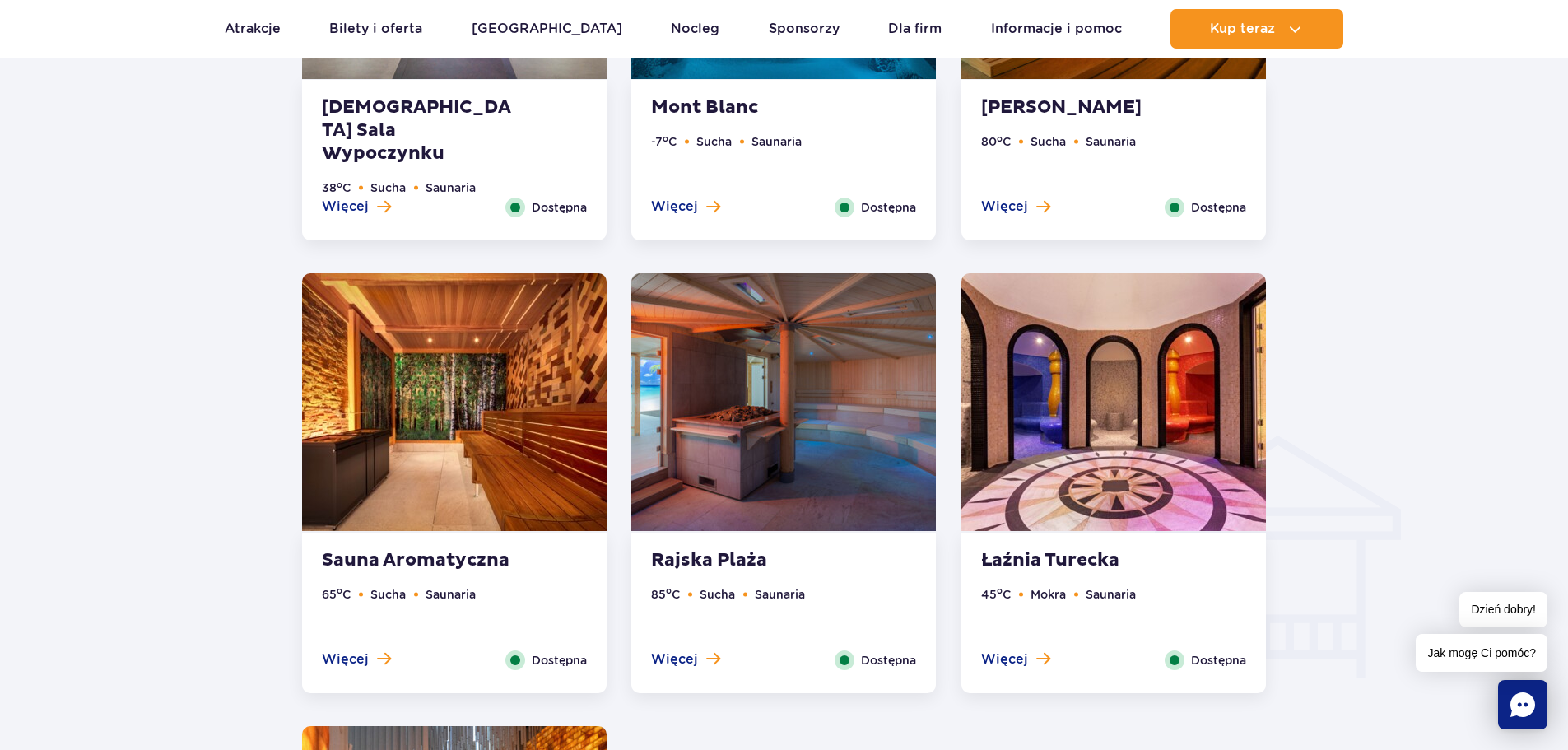
scroll to position [1502, 0]
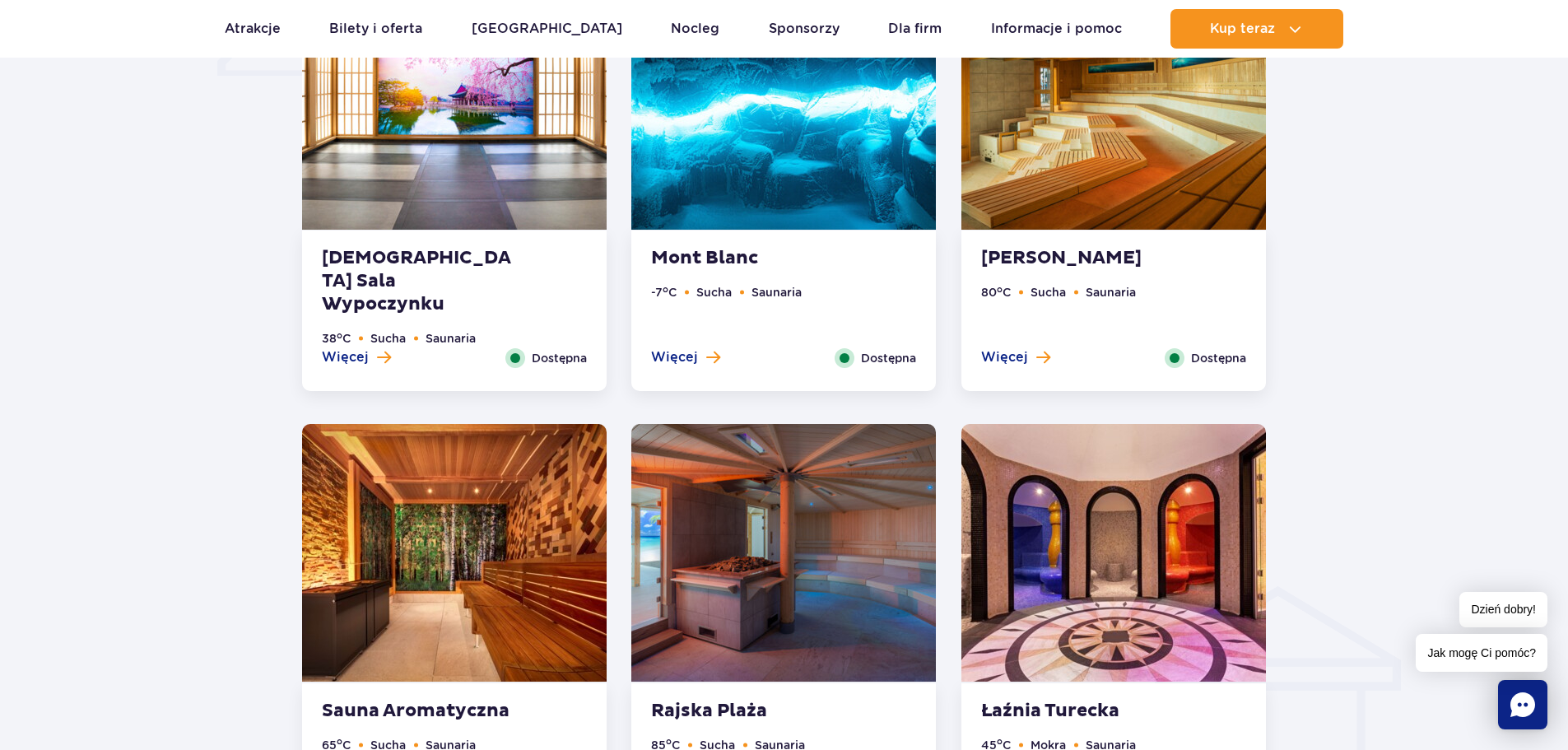
click at [694, 371] on div "Mont Blanc -7 o C Sucha Saunaria Więcej Zamknij Dostępna" at bounding box center [783, 310] width 304 height 160
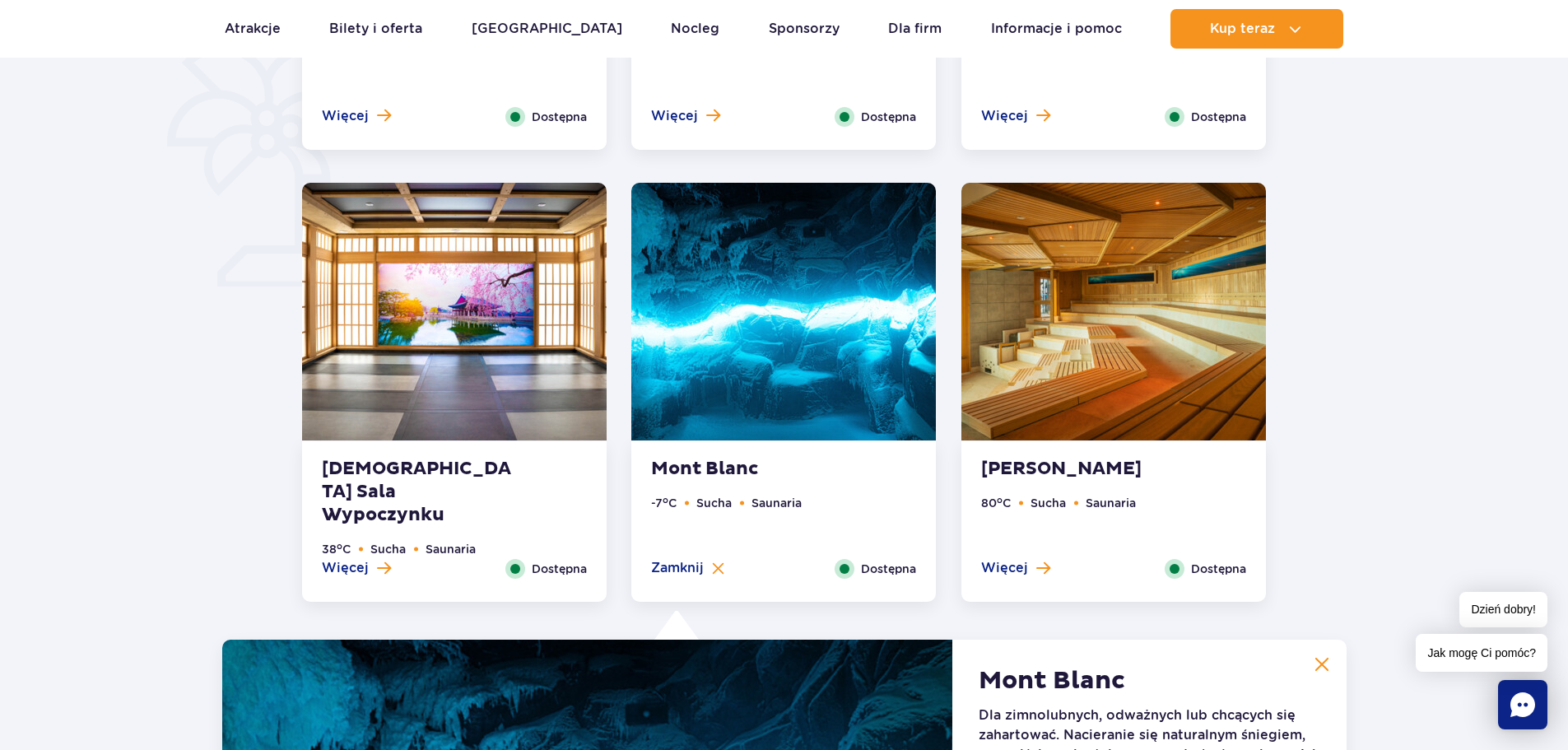
scroll to position [1255, 0]
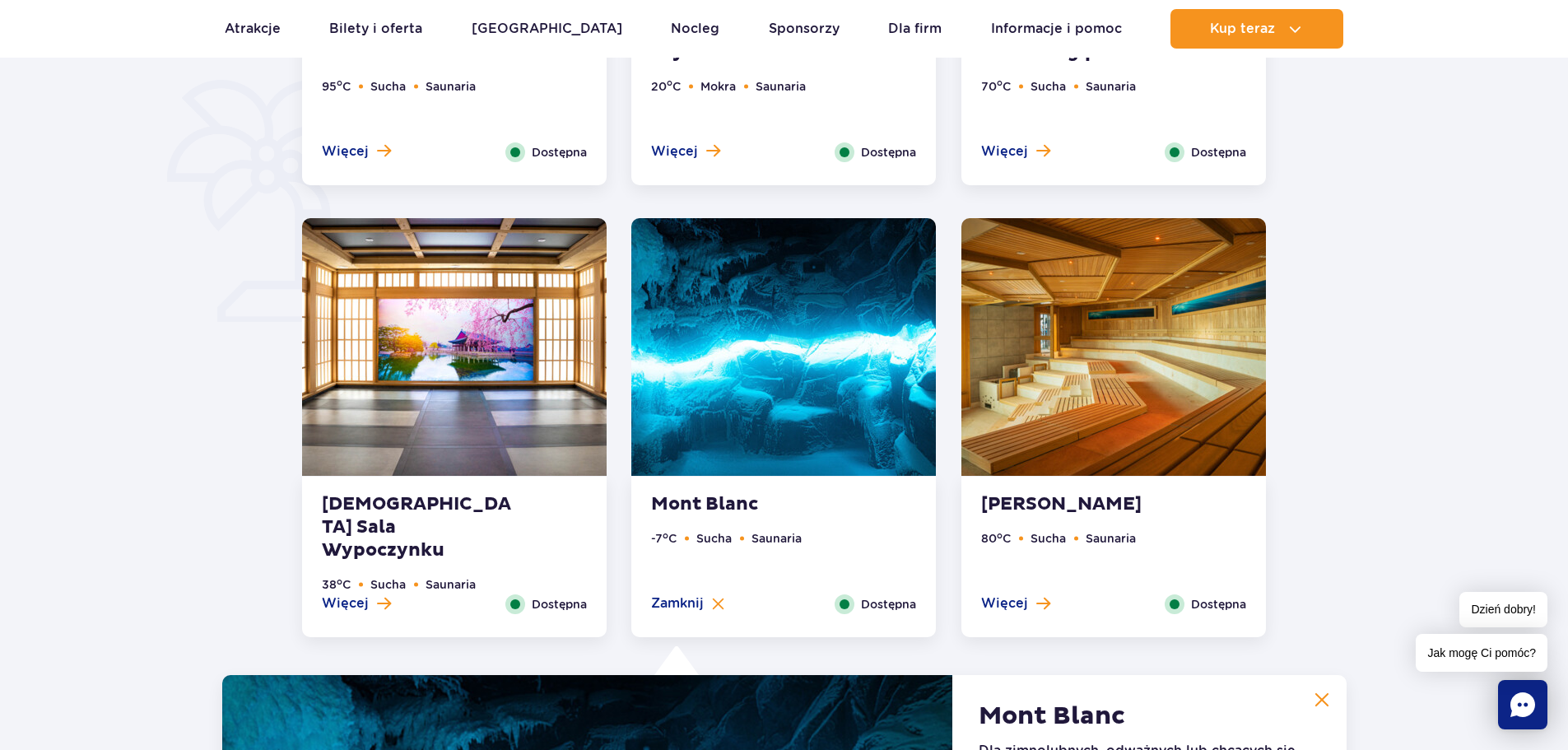
click at [393, 605] on div "Więcej Zamknij" at bounding box center [356, 604] width 94 height 20
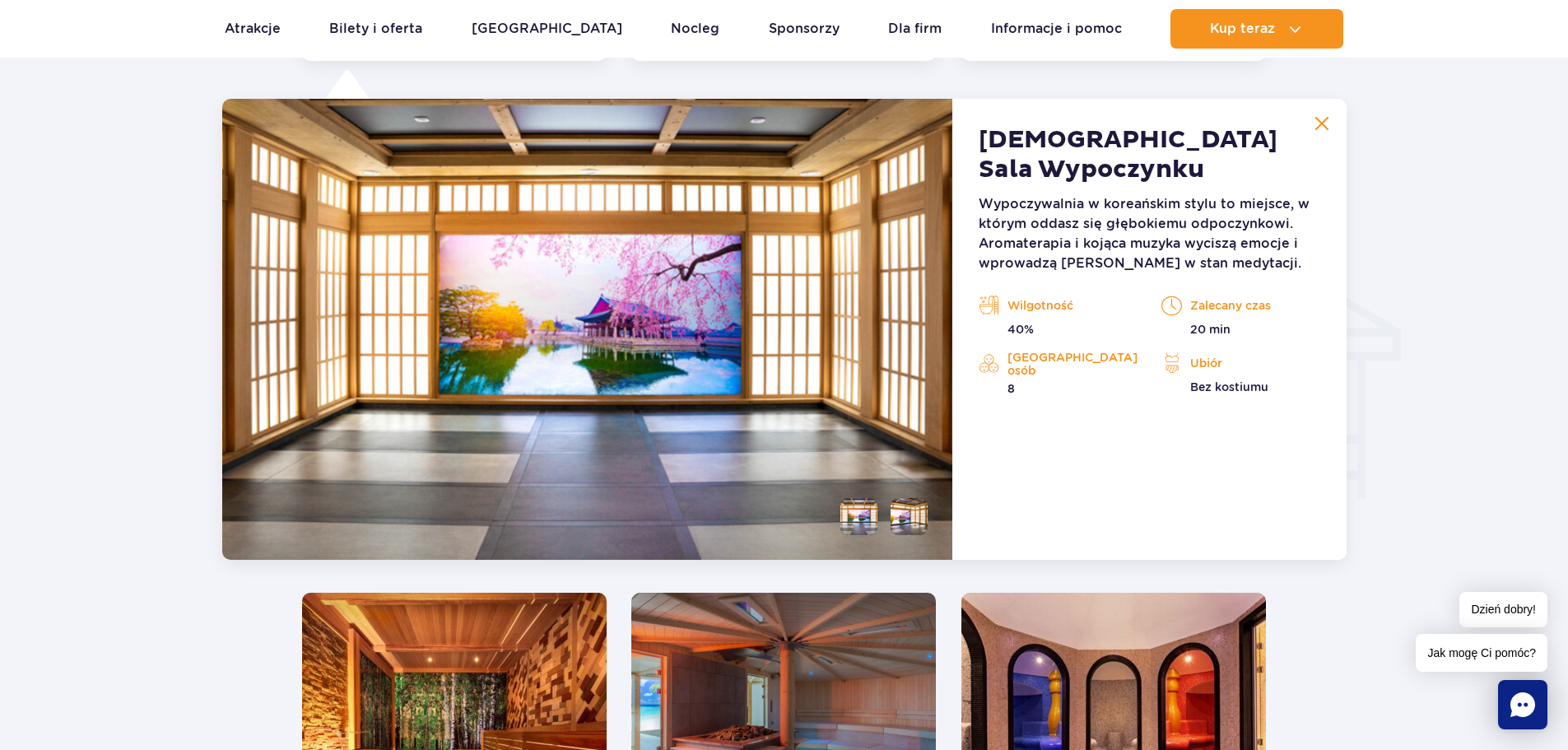
scroll to position [1749, 0]
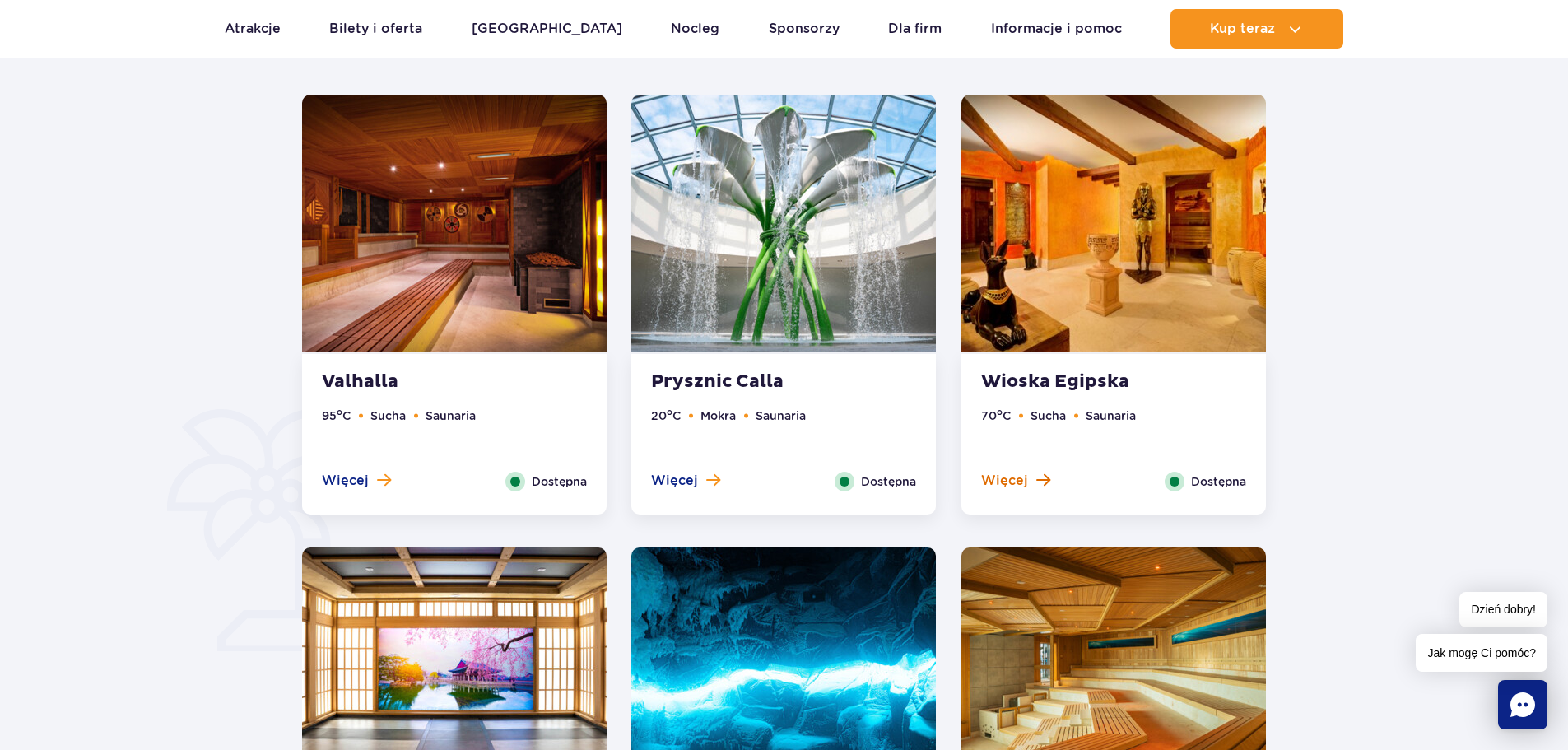
click at [1003, 477] on span "Więcej" at bounding box center [1004, 481] width 46 height 18
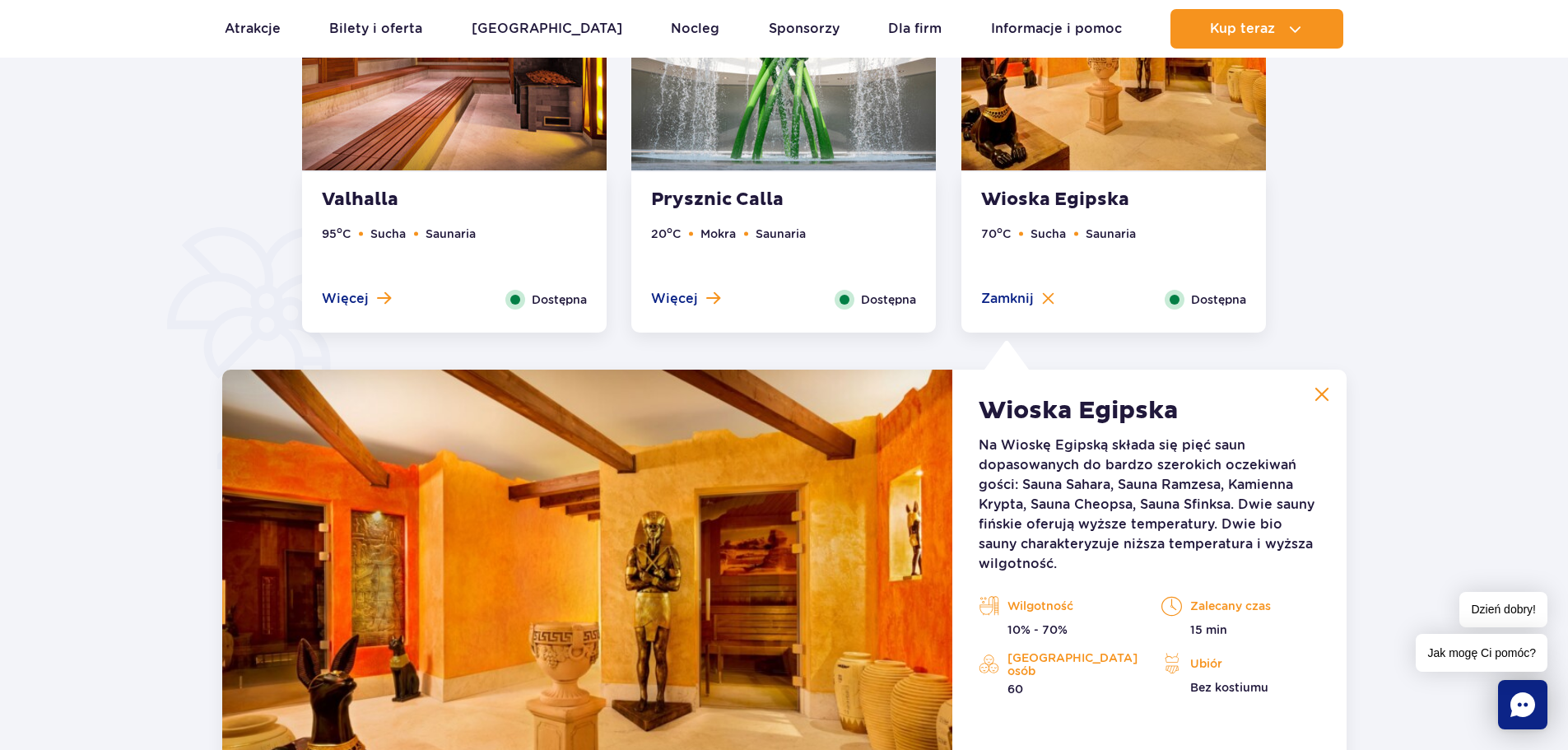
scroll to position [885, 0]
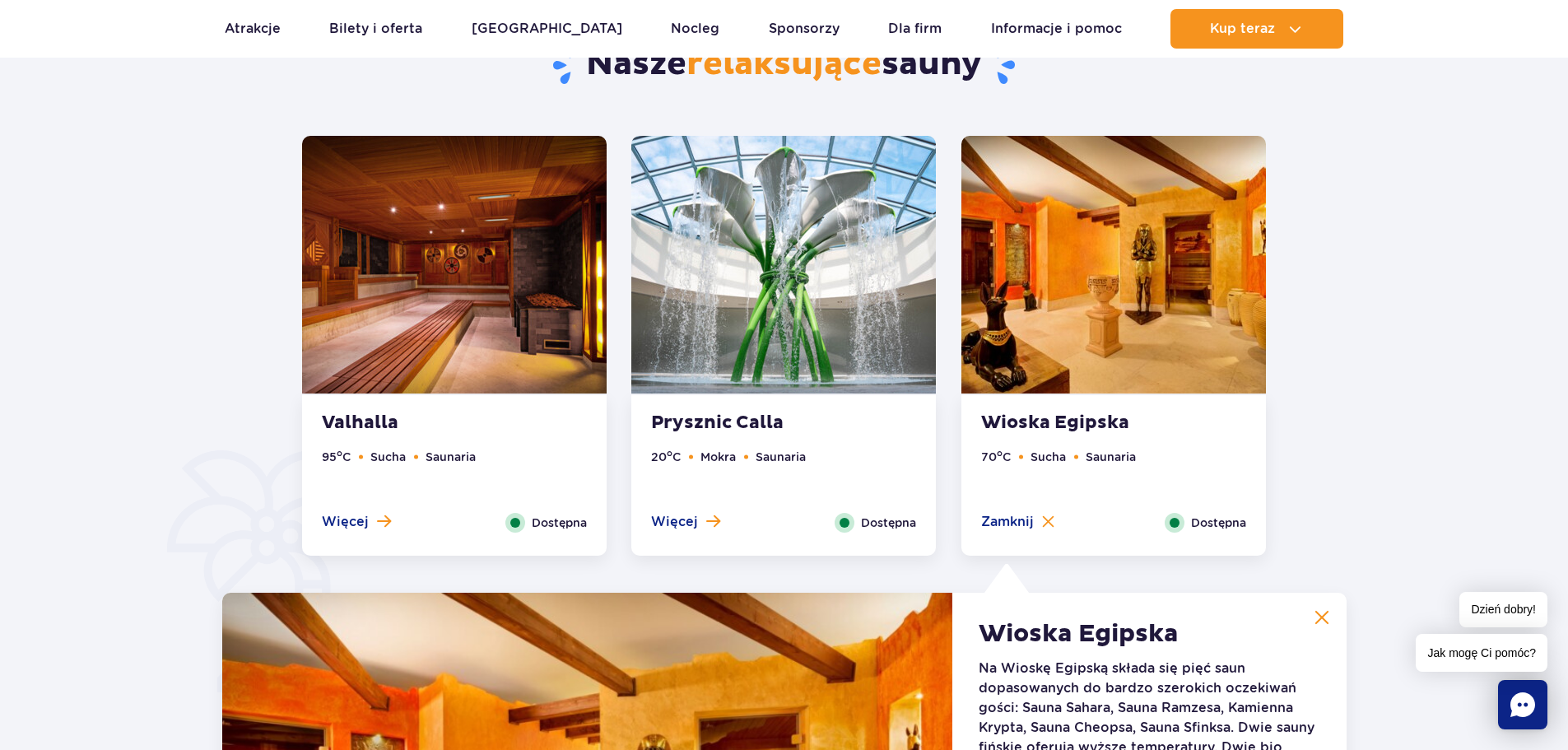
click at [352, 533] on div "Valhalla 95 o C Sucha Saunaria Więcej Zamknij Dostępna" at bounding box center [454, 475] width 304 height 160
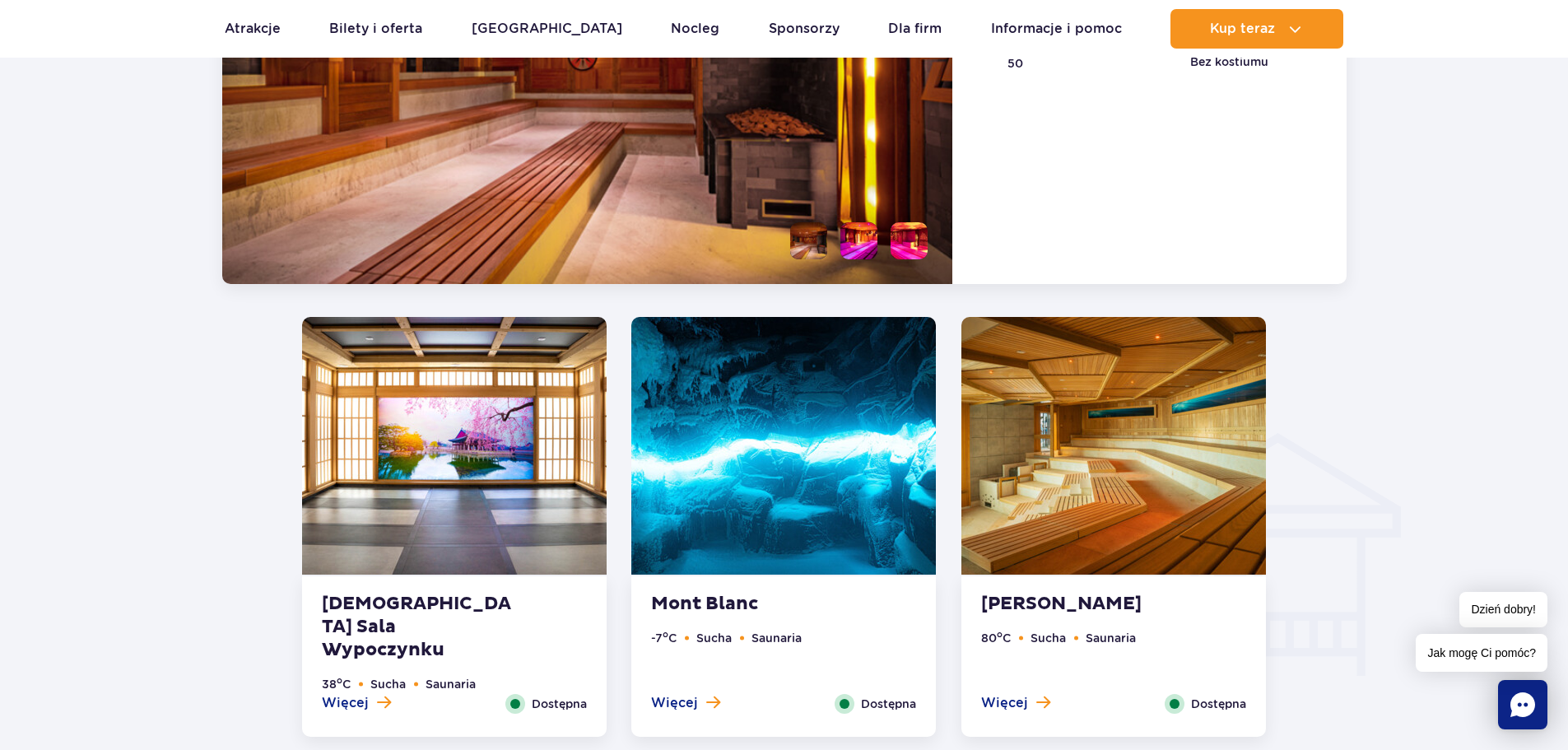
scroll to position [1709, 0]
